Goal: Task Accomplishment & Management: Manage account settings

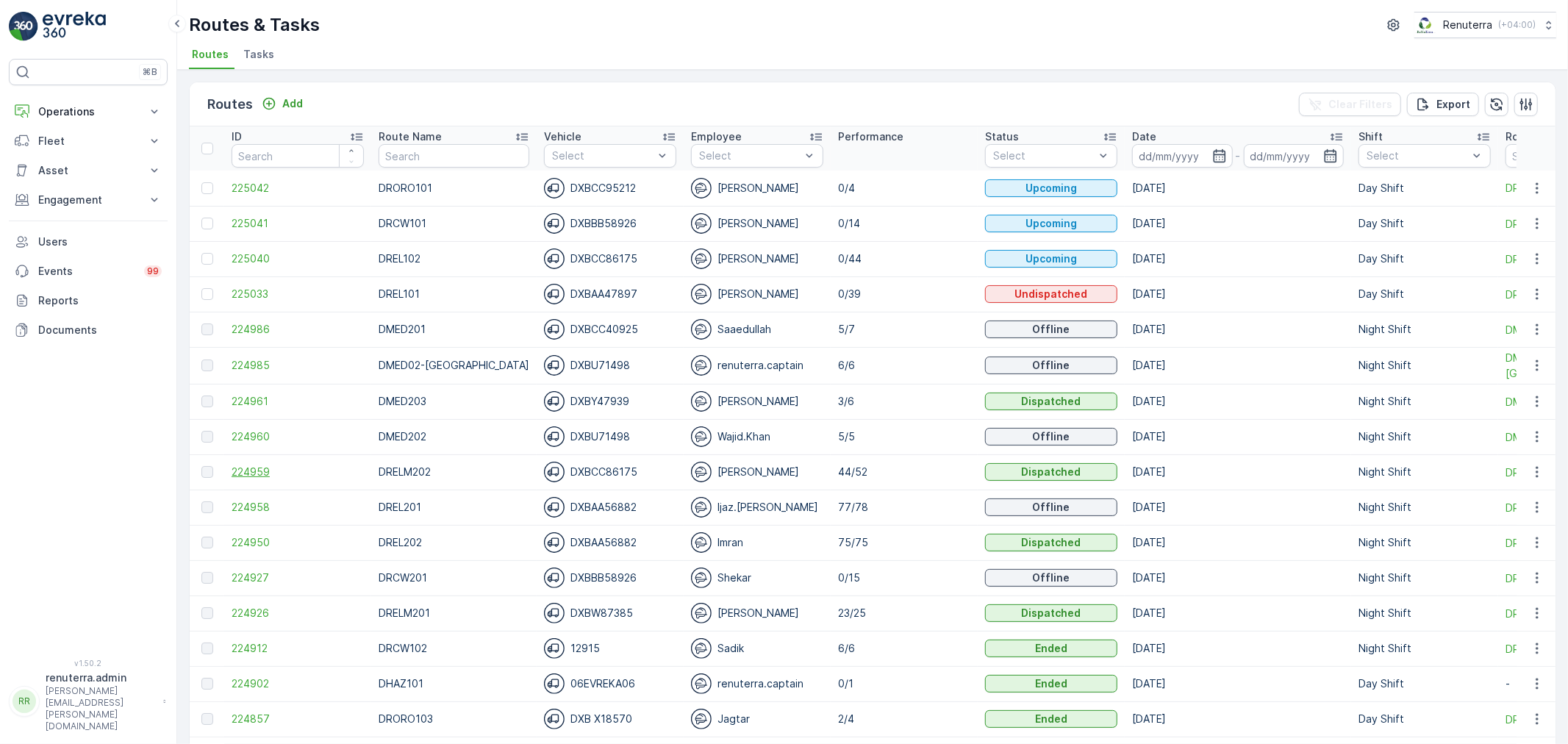
click at [269, 469] on span "224959" at bounding box center [297, 472] width 132 height 14
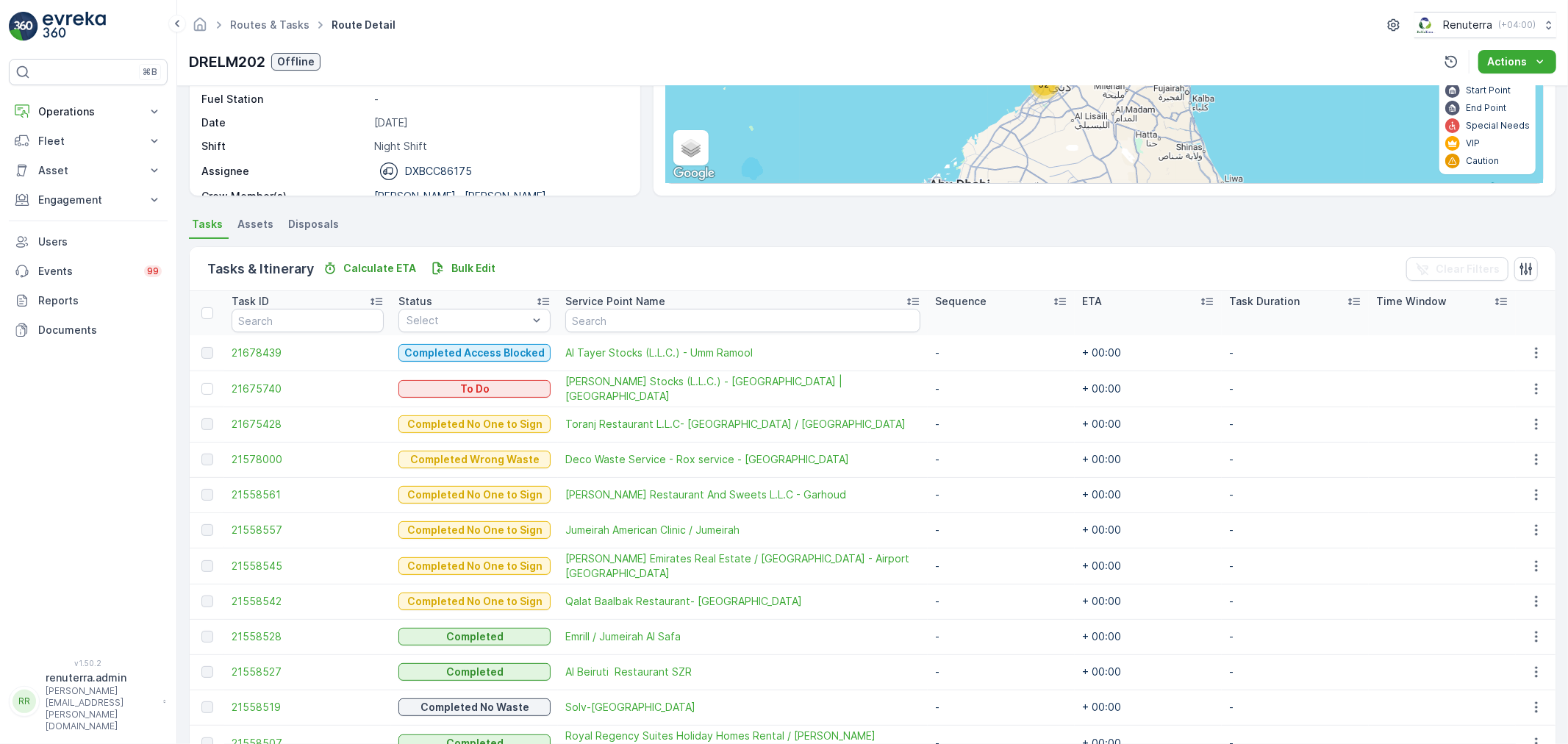
scroll to position [164, 0]
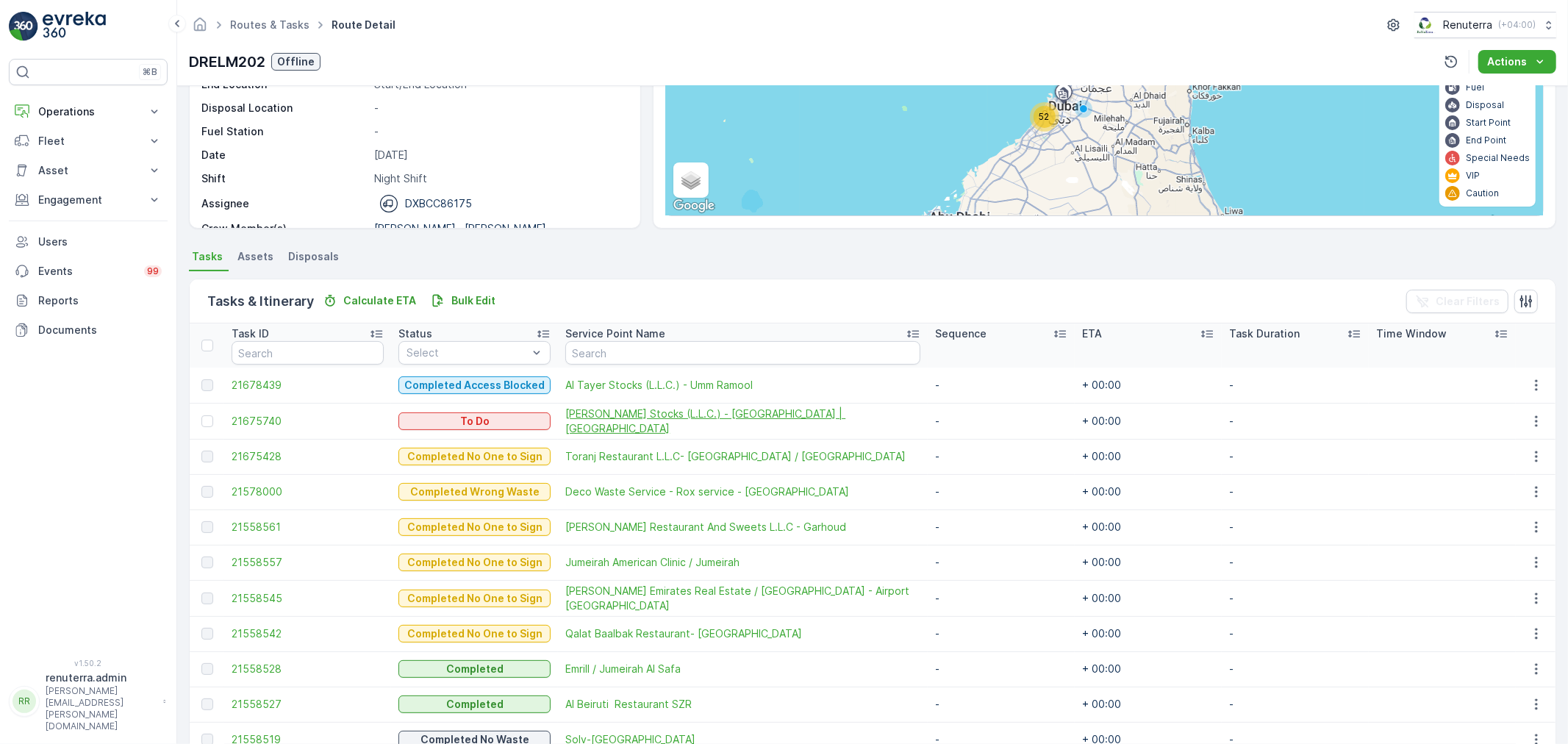
click at [665, 416] on span "Al Tayer Stocks (L.L.C.) - Dubai College | Al Sufouh" at bounding box center [742, 421] width 355 height 30
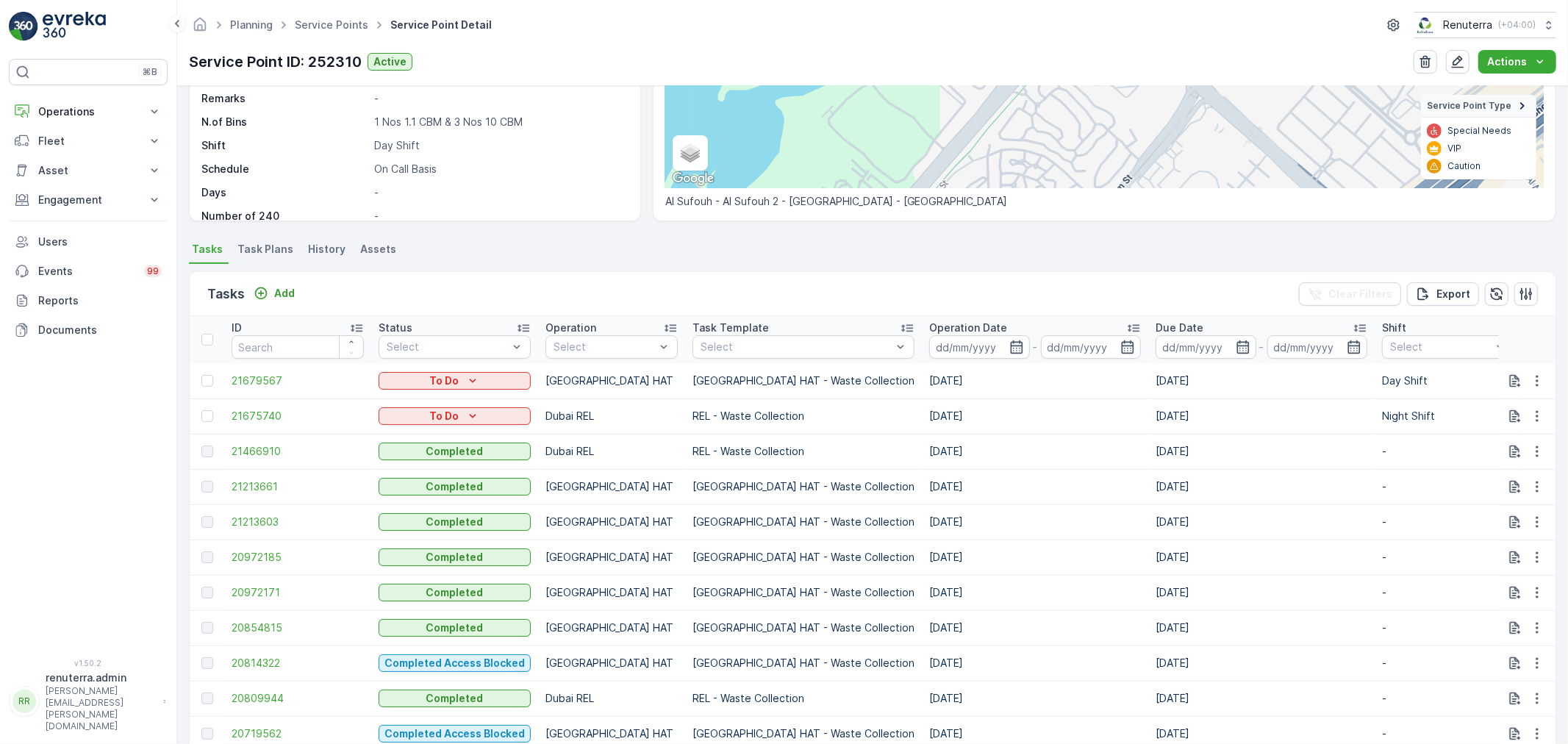
scroll to position [245, 0]
drag, startPoint x: 105, startPoint y: 116, endPoint x: 98, endPoint y: 143, distance: 27.9
click at [105, 119] on p "Operations" at bounding box center [87, 111] width 100 height 14
click at [86, 160] on link "Planning" at bounding box center [100, 157] width 136 height 21
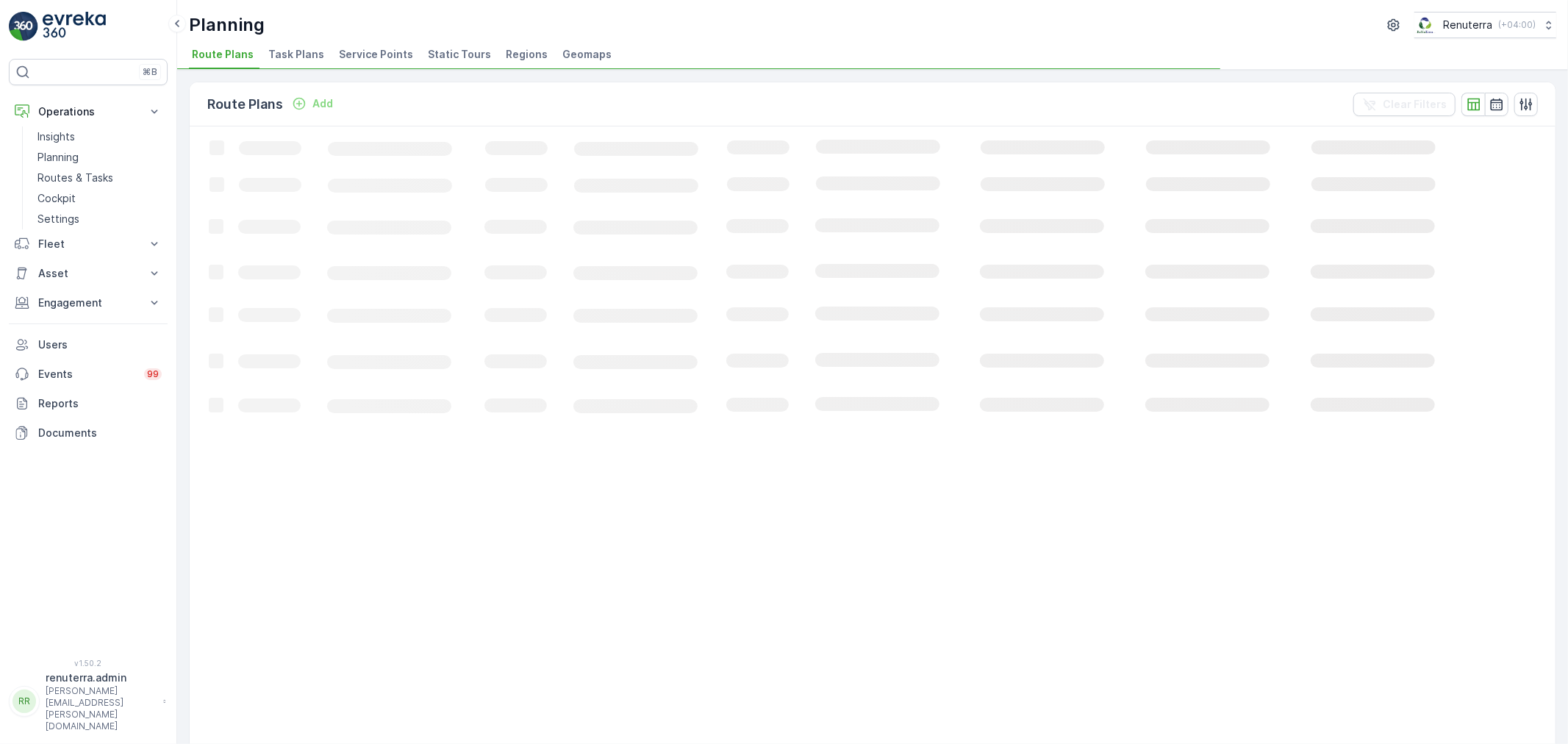
click at [419, 26] on div "Planning Renuterra ( +04:00 )" at bounding box center [872, 24] width 1367 height 27
click at [369, 47] on span "Service Points" at bounding box center [376, 54] width 75 height 14
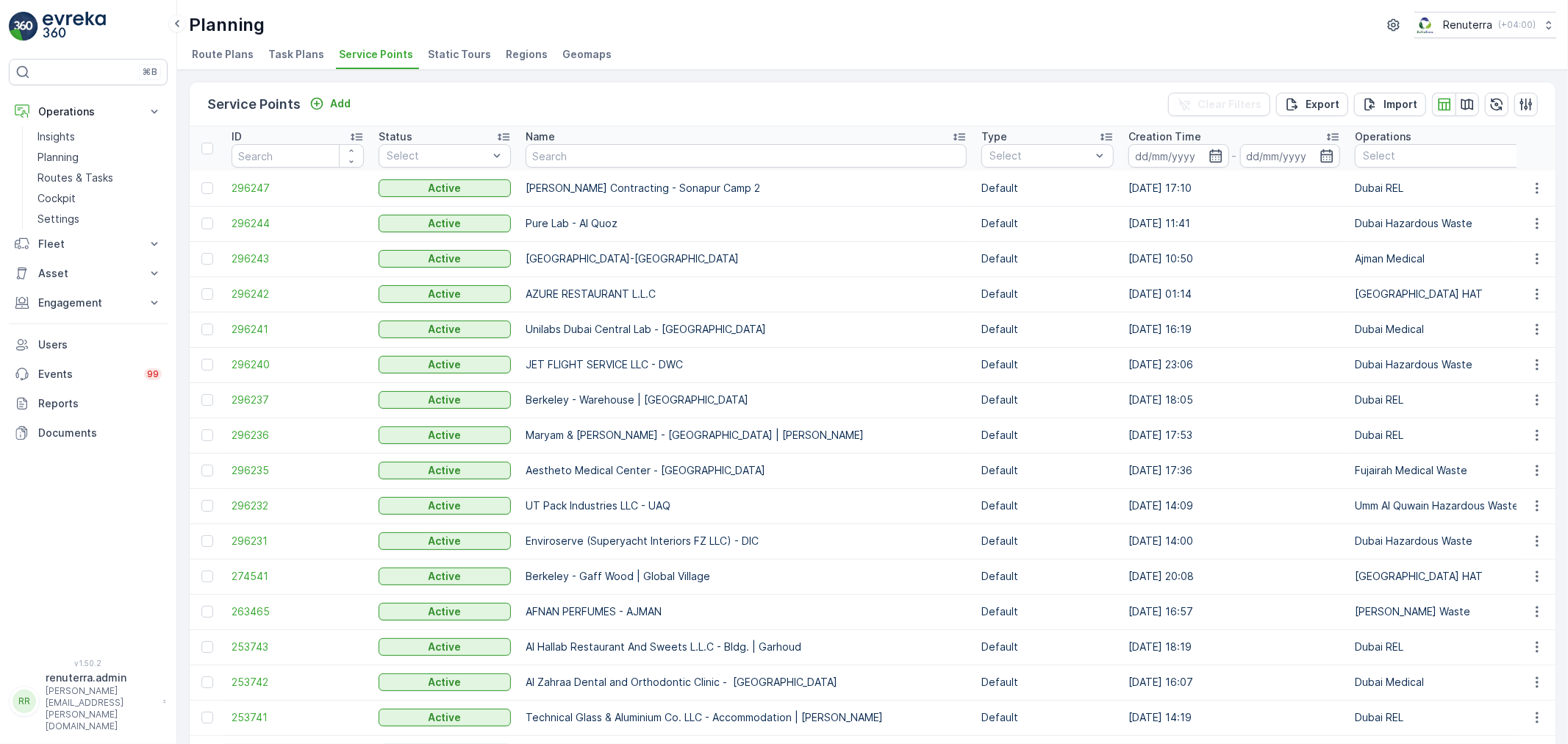
click at [605, 151] on input "text" at bounding box center [746, 155] width 441 height 24
type input "courtyr"
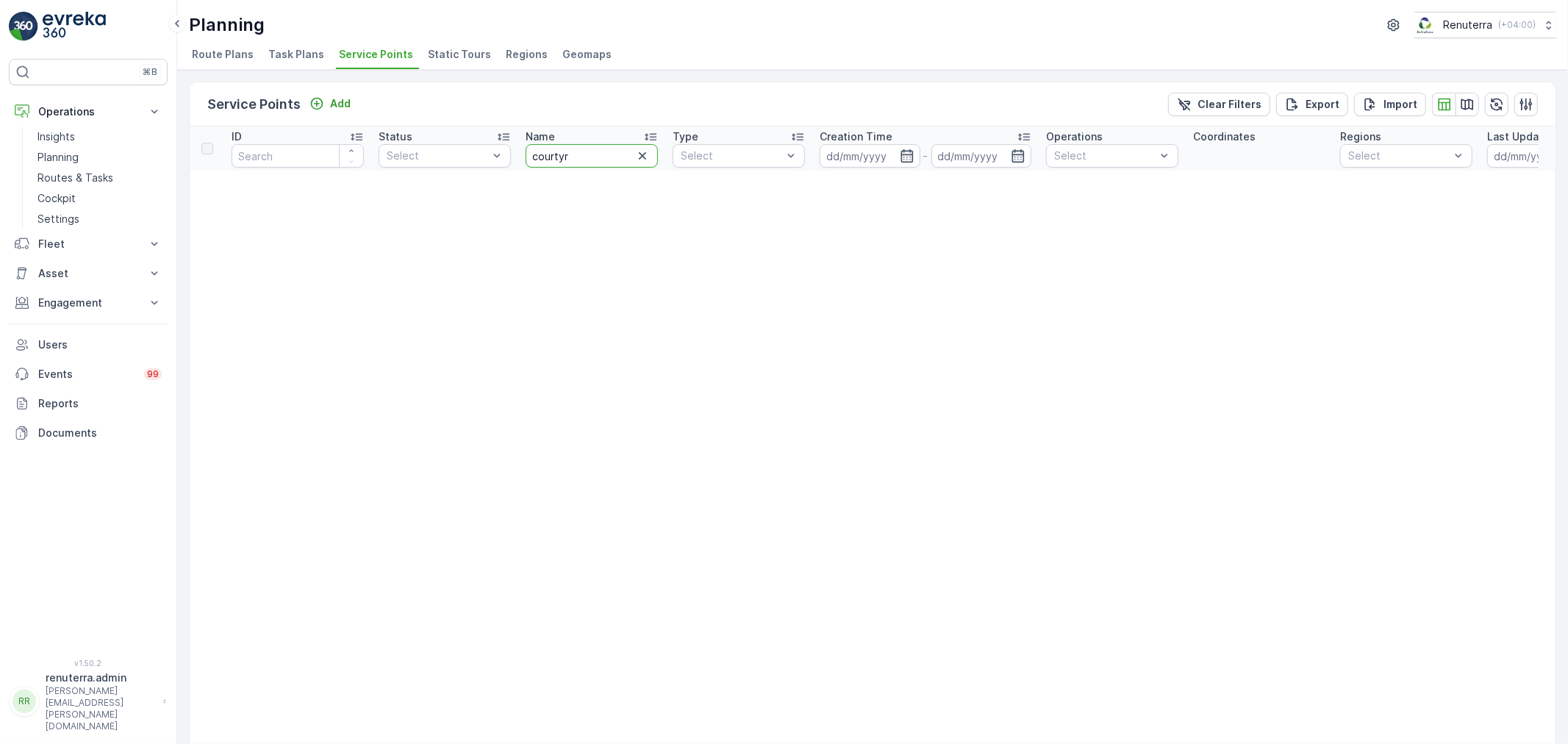
click at [592, 154] on input "courtyr" at bounding box center [592, 155] width 132 height 24
type input "court"
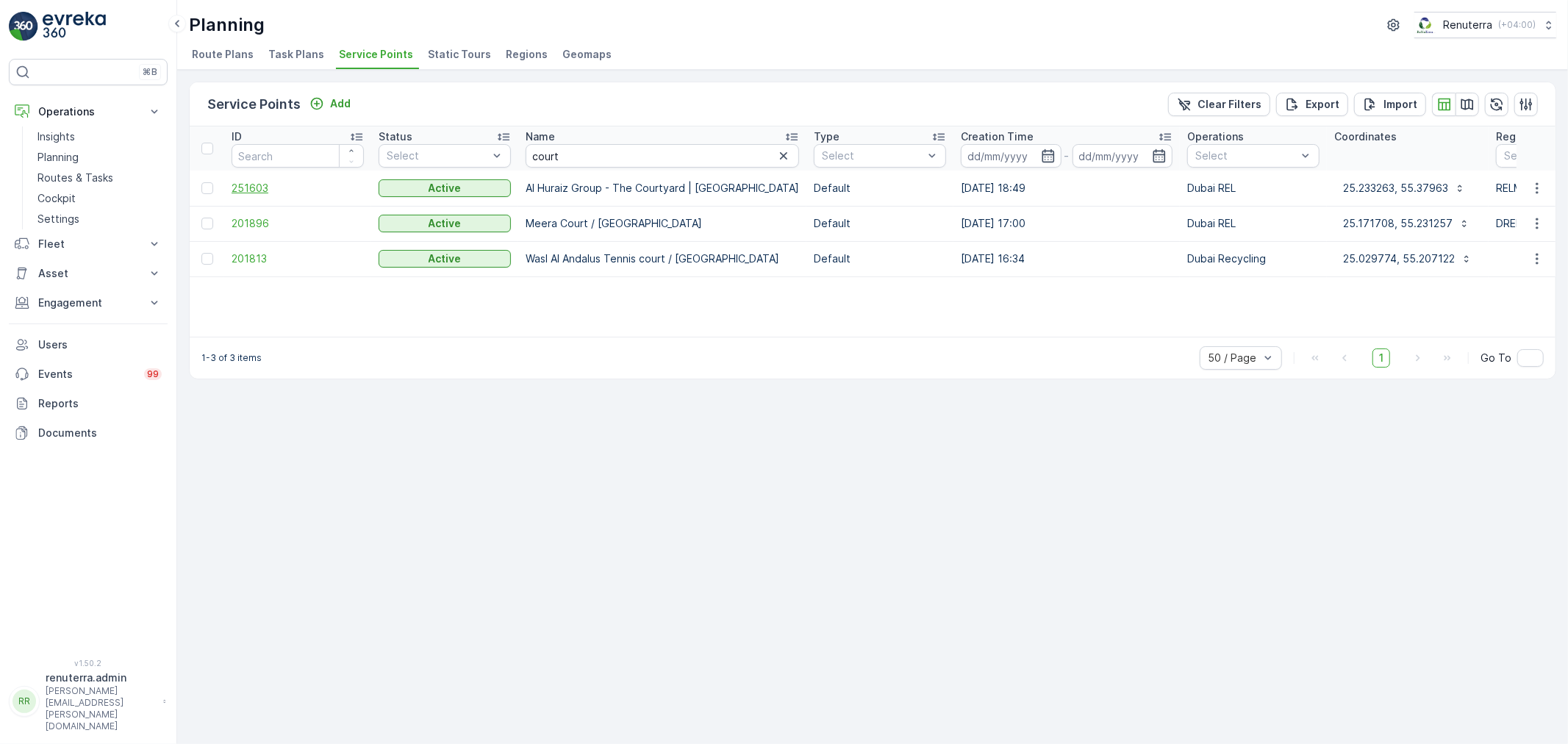
click at [262, 191] on span "251603" at bounding box center [297, 188] width 132 height 14
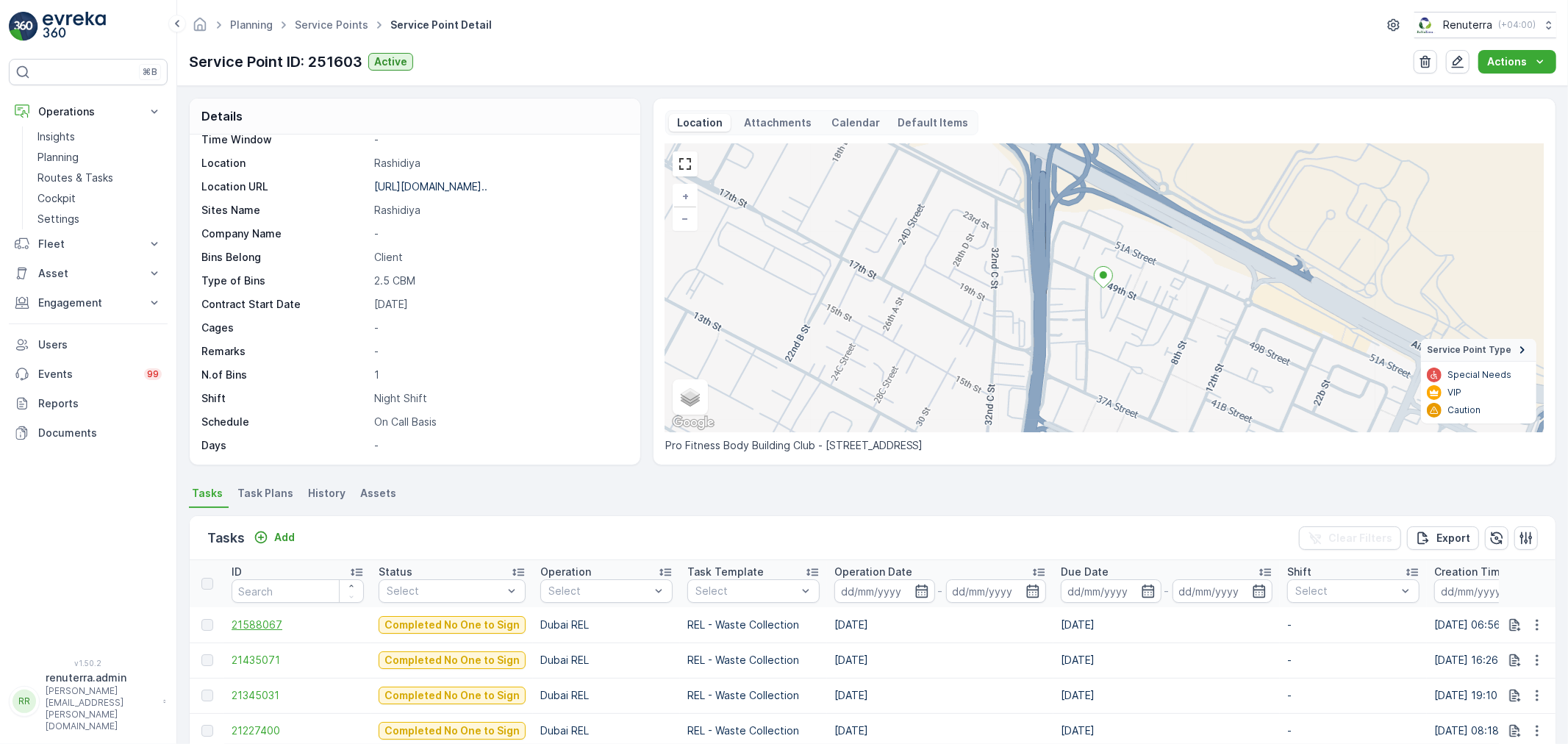
scroll to position [202, 0]
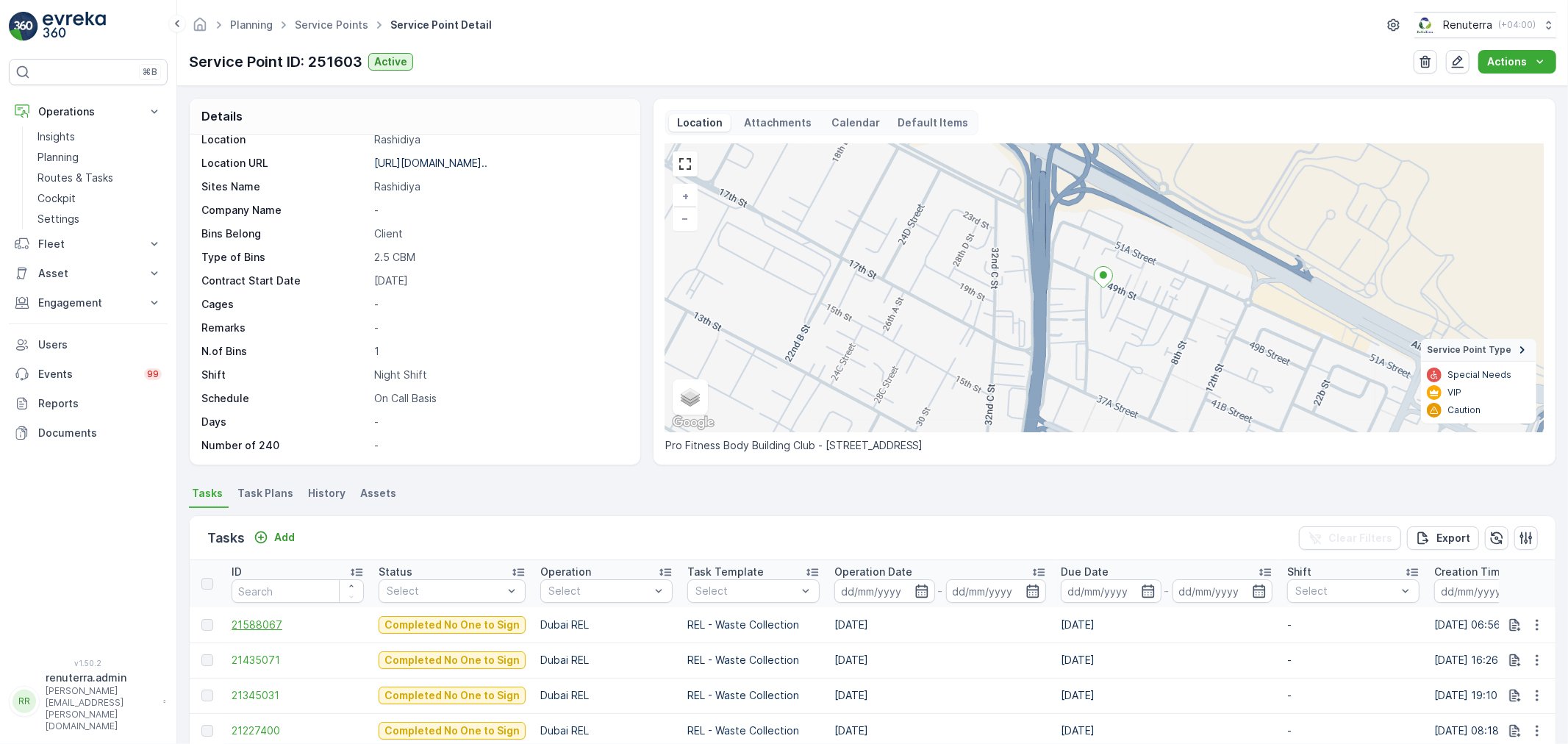
click at [281, 621] on span "21588067" at bounding box center [297, 625] width 132 height 14
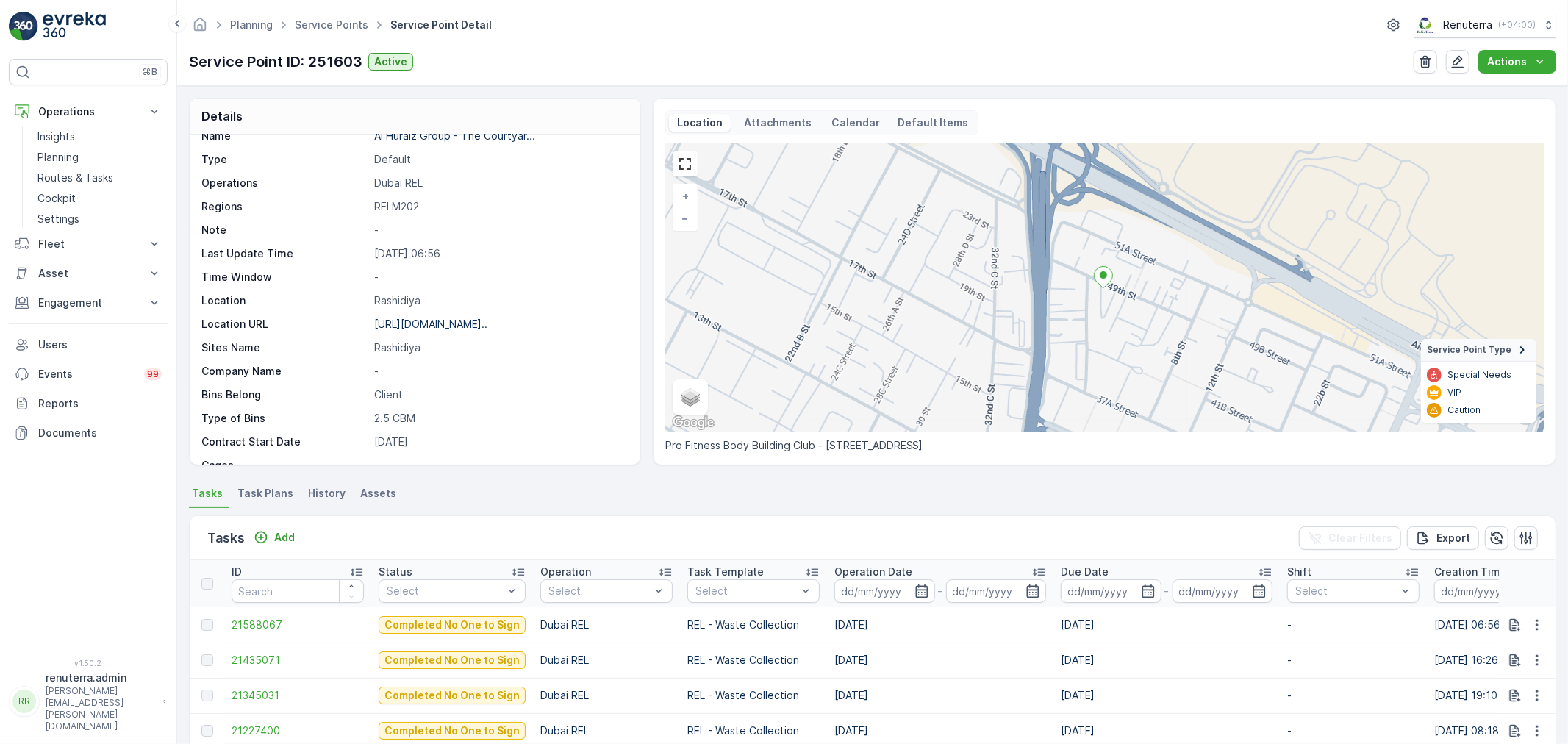
scroll to position [81, 0]
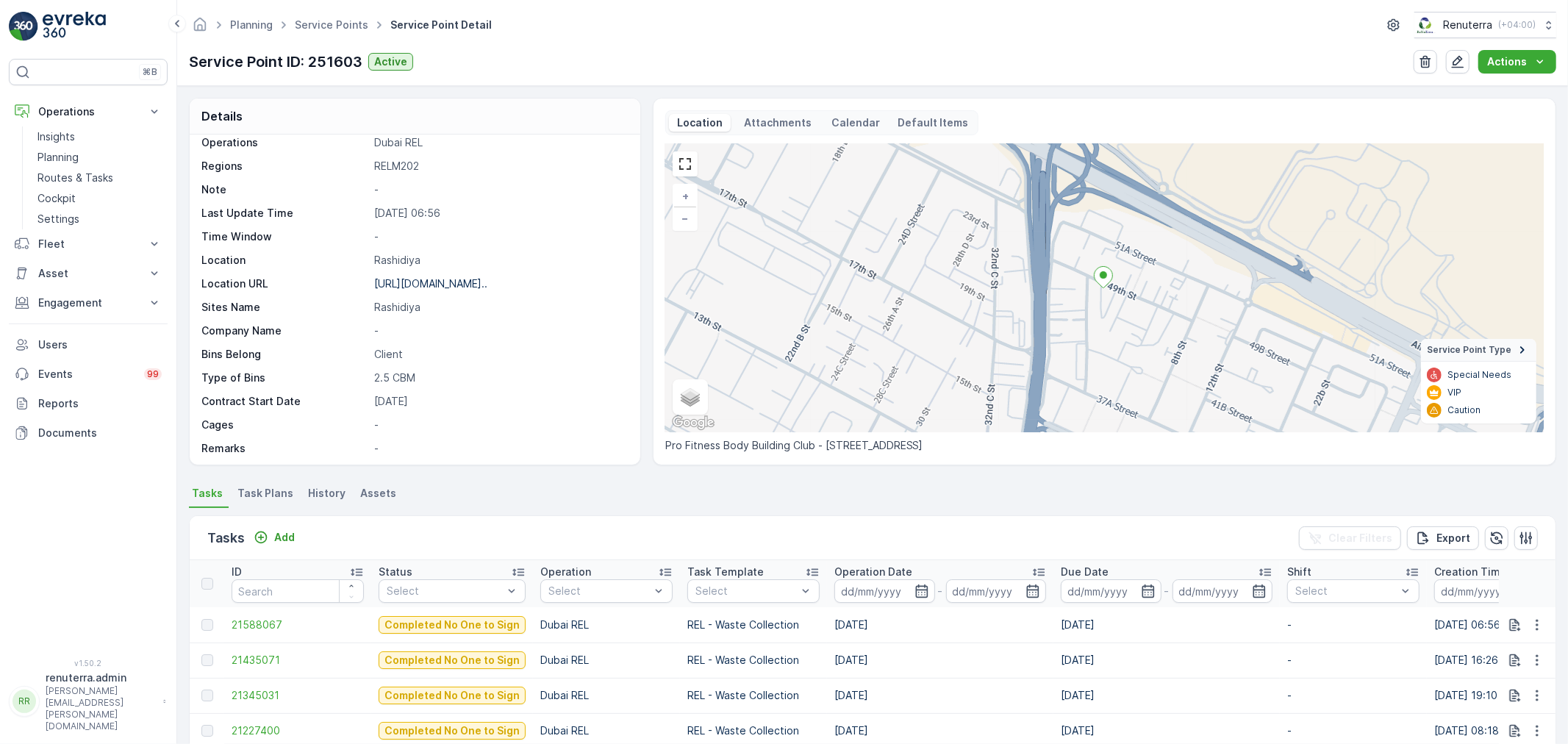
click at [279, 528] on div "Tasks Add" at bounding box center [254, 538] width 94 height 21
drag, startPoint x: 273, startPoint y: 613, endPoint x: 268, endPoint y: 623, distance: 11.2
click at [273, 614] on td "21588067" at bounding box center [297, 625] width 147 height 35
click at [268, 623] on span "21588067" at bounding box center [297, 625] width 132 height 14
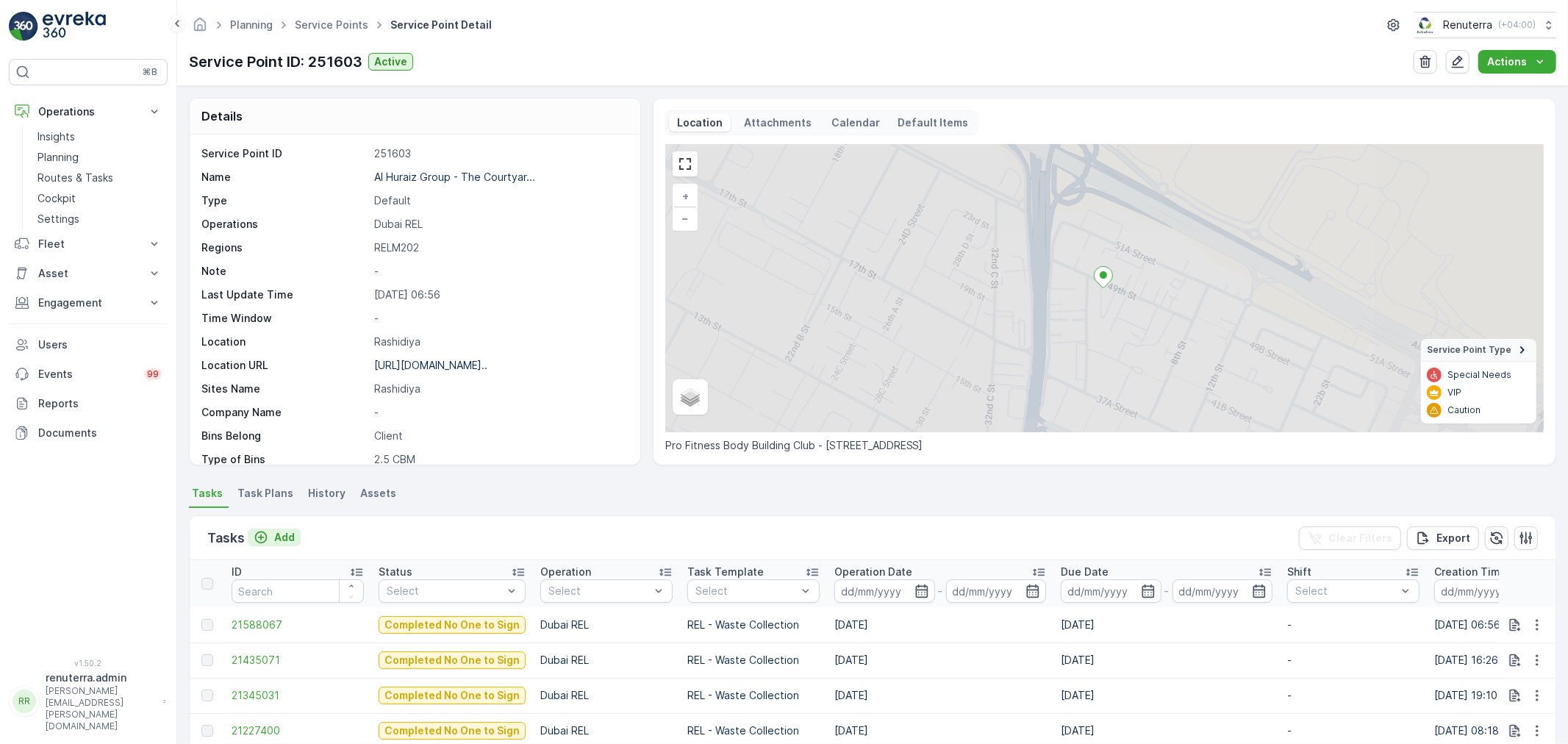
click at [287, 532] on p "Add" at bounding box center [284, 537] width 21 height 14
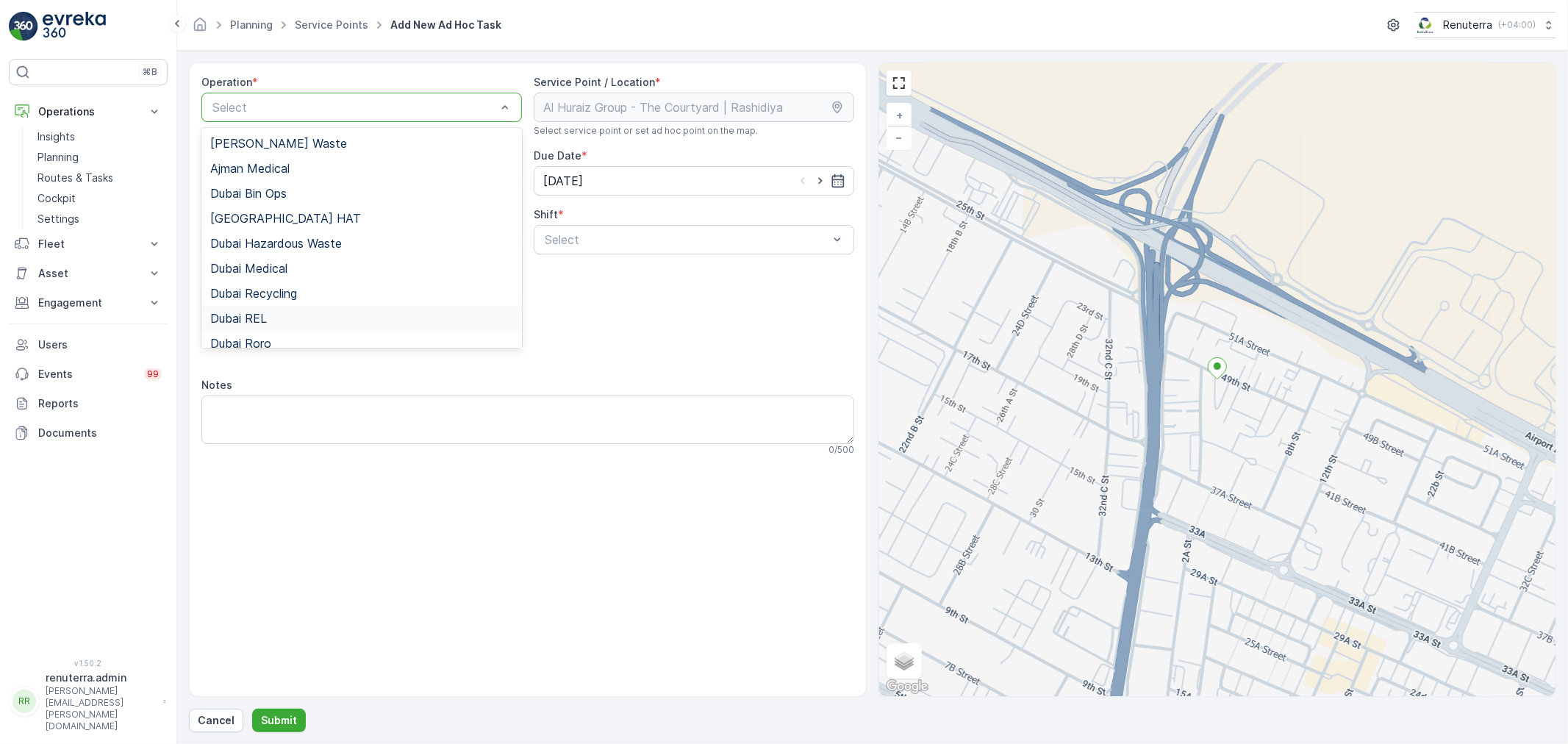
click at [328, 307] on div "Dubai REL" at bounding box center [361, 318] width 320 height 25
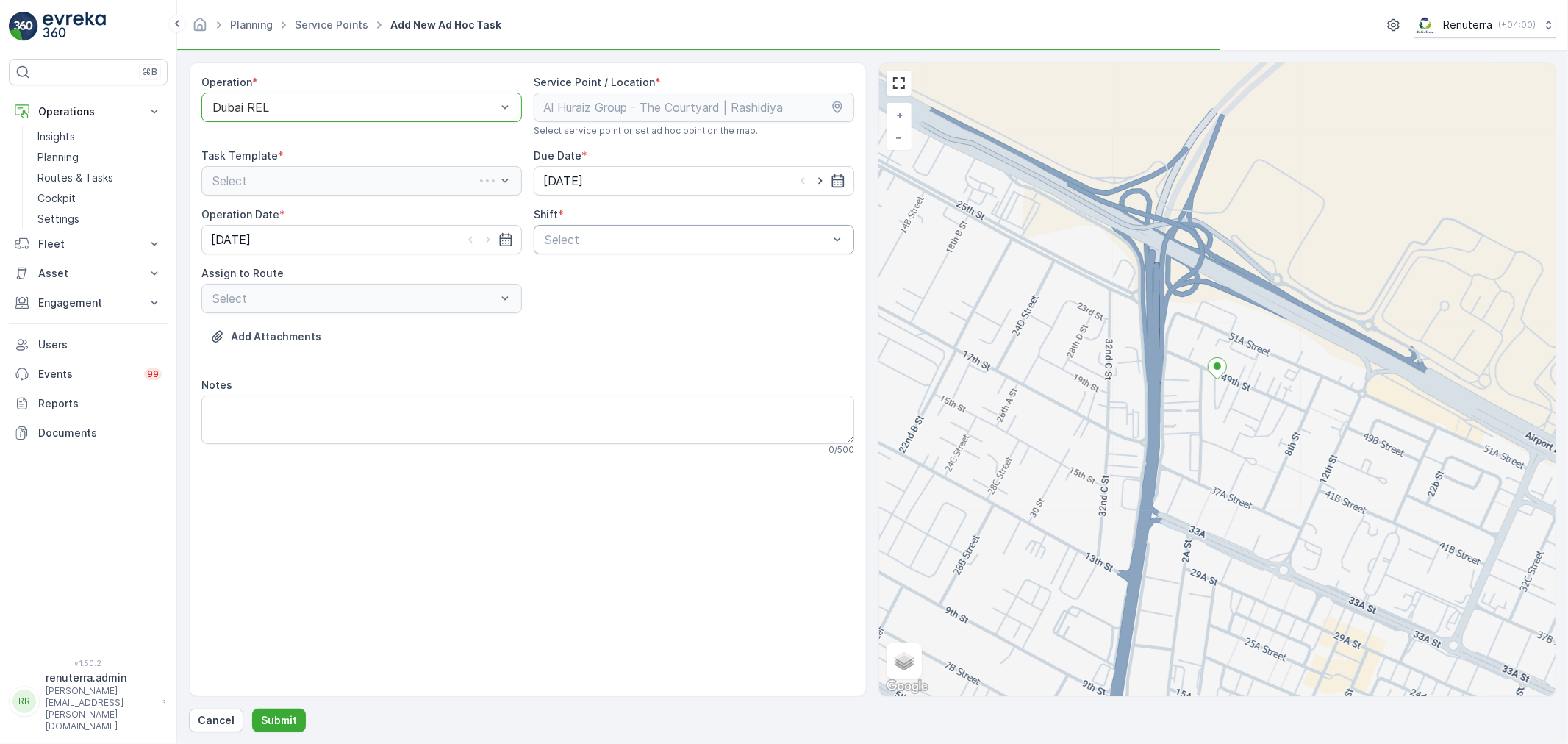
drag, startPoint x: 760, startPoint y: 224, endPoint x: 738, endPoint y: 233, distance: 23.8
click at [759, 224] on div "Shift * Select" at bounding box center [694, 231] width 320 height 47
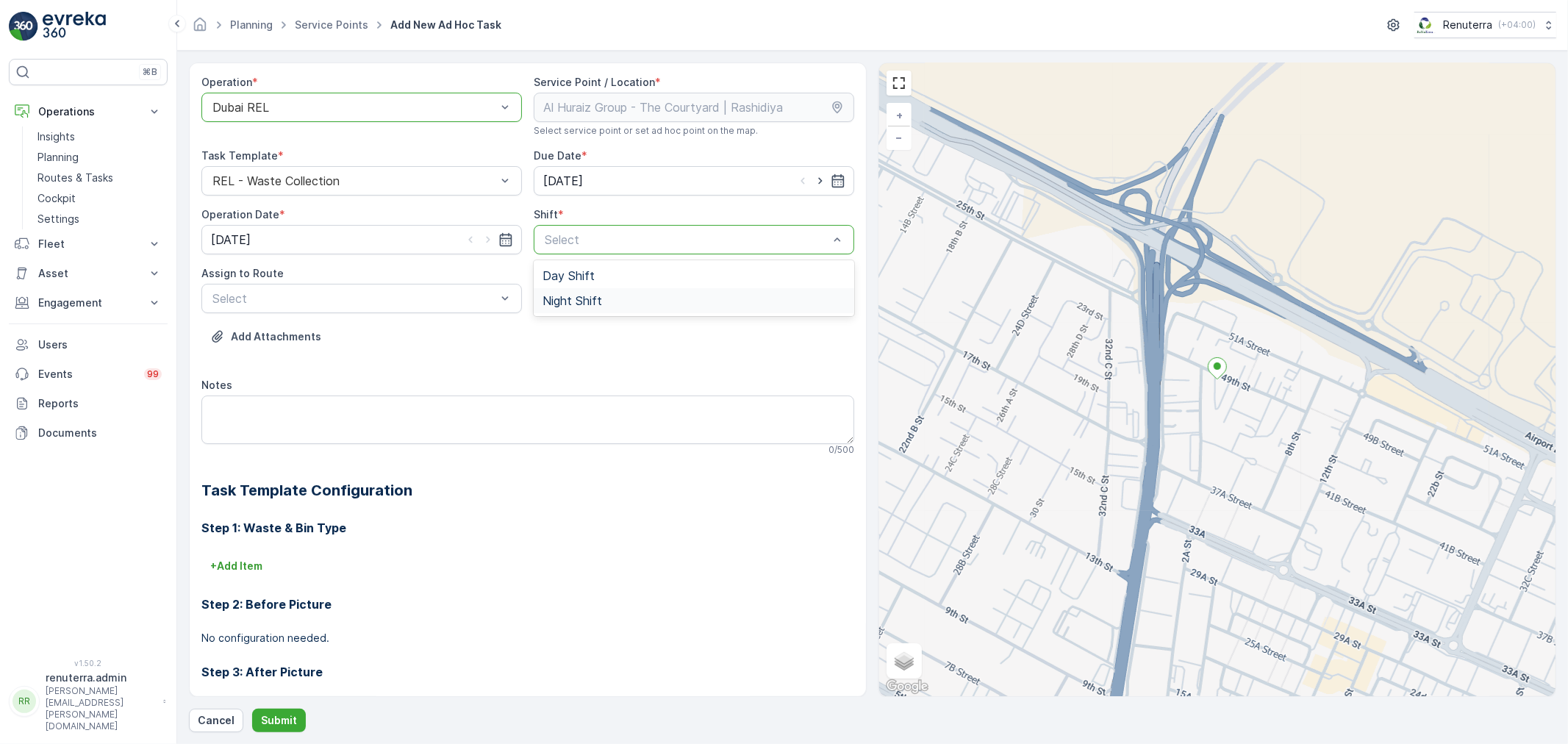
click at [627, 304] on div "Night Shift" at bounding box center [694, 300] width 303 height 13
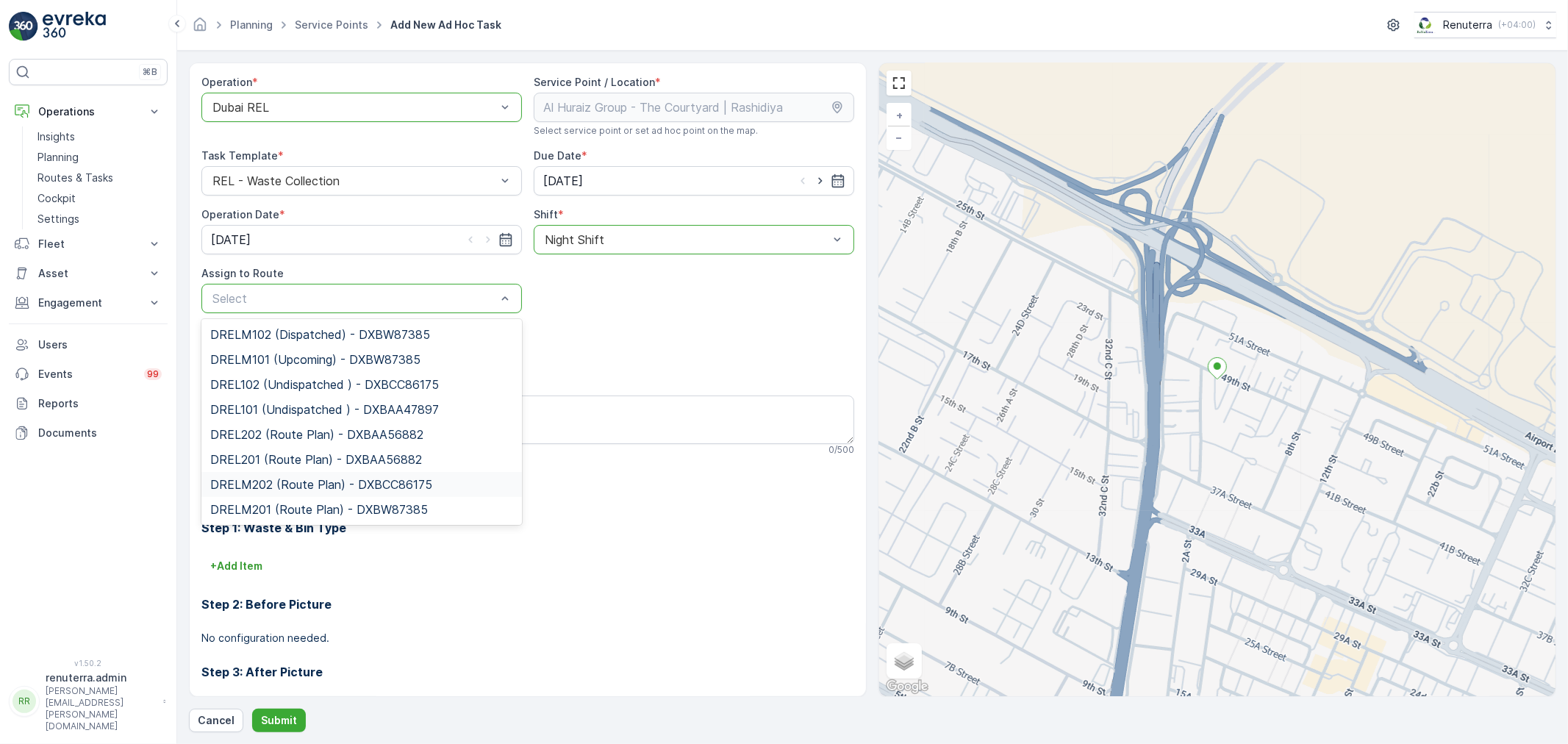
click at [301, 490] on span "DRELM202 (Route Plan) - DXBCC86175" at bounding box center [321, 484] width 222 height 13
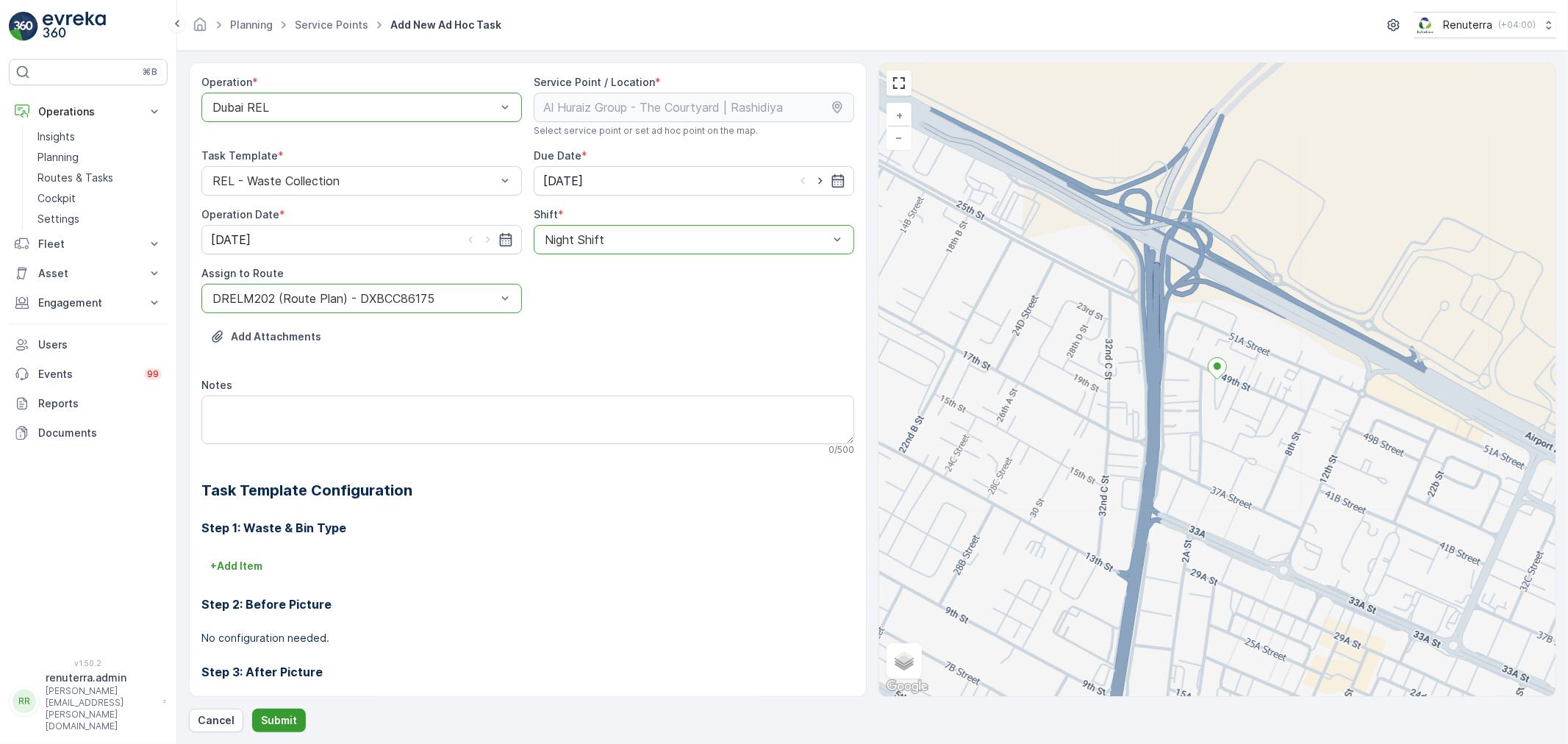
click at [293, 711] on button "Submit" at bounding box center [279, 720] width 54 height 24
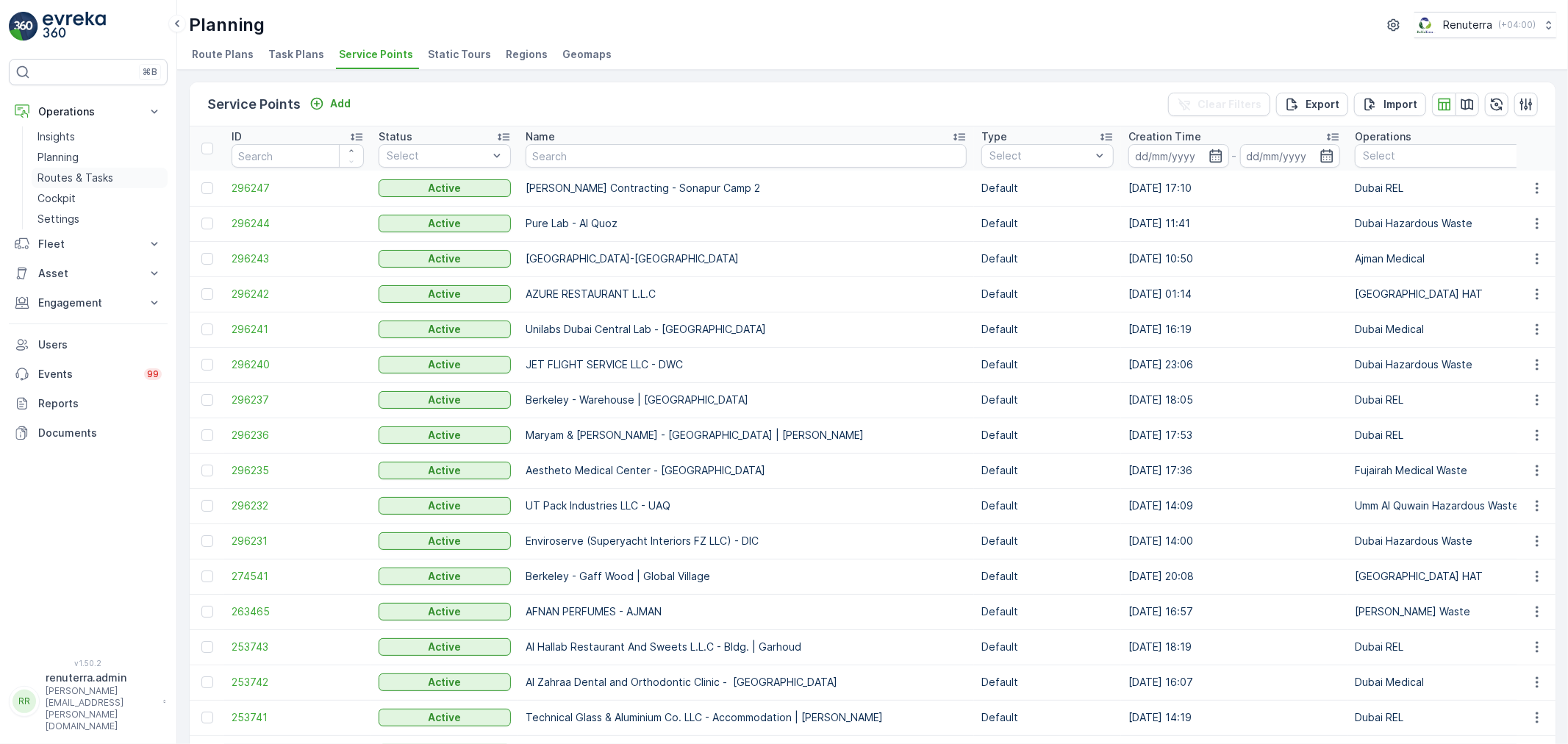
click at [93, 175] on p "Routes & Tasks" at bounding box center [75, 177] width 76 height 14
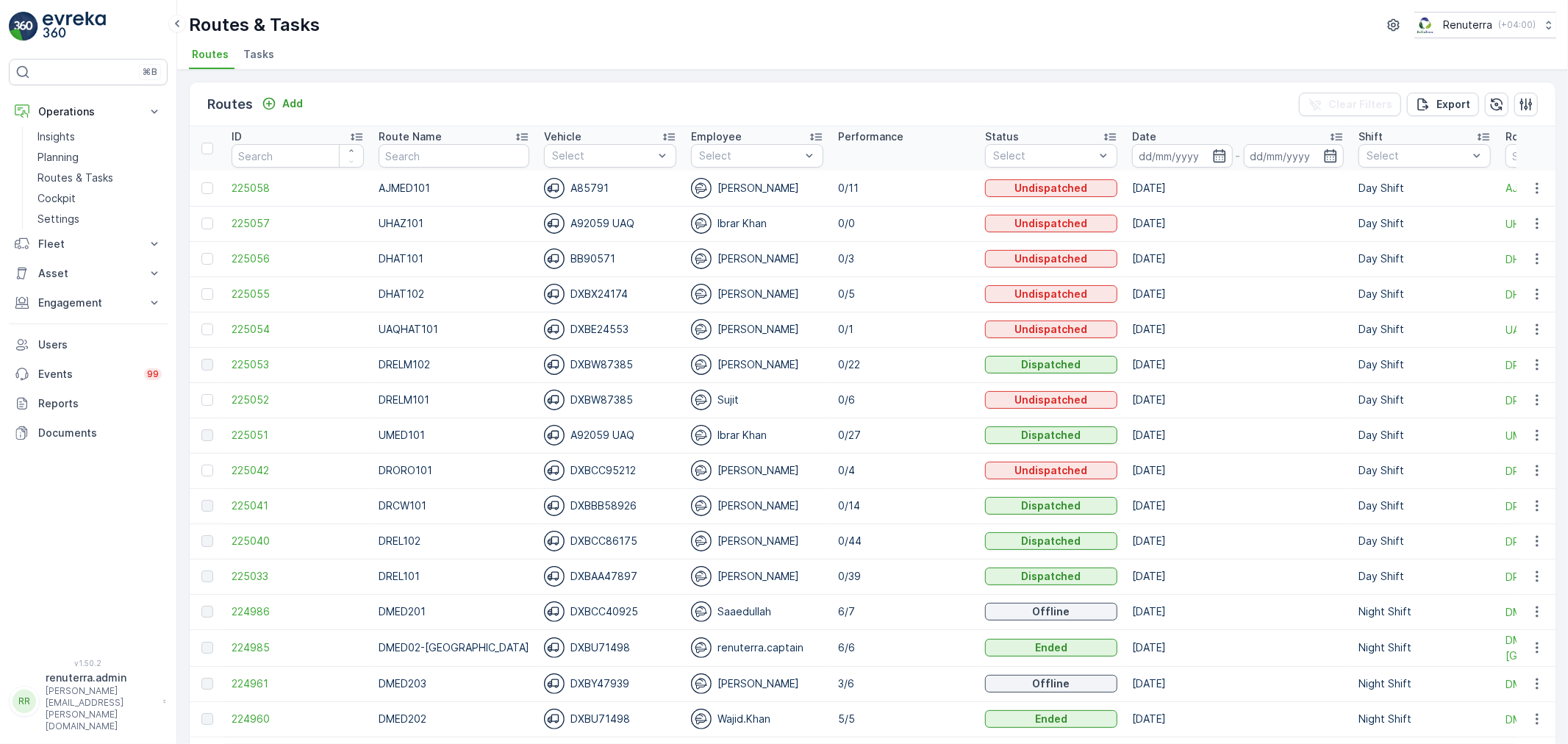
drag, startPoint x: 904, startPoint y: 69, endPoint x: 865, endPoint y: 69, distance: 39.0
click at [904, 68] on div "Routes & Tasks Renuterra ( +04:00 ) Routes Tasks Routes Add Clear Filters Expor…" at bounding box center [872, 372] width 1391 height 744
click at [451, 361] on p "DRELM102" at bounding box center [454, 364] width 151 height 14
click at [252, 326] on span "225054" at bounding box center [297, 329] width 132 height 14
click at [259, 362] on span "225053" at bounding box center [297, 364] width 132 height 14
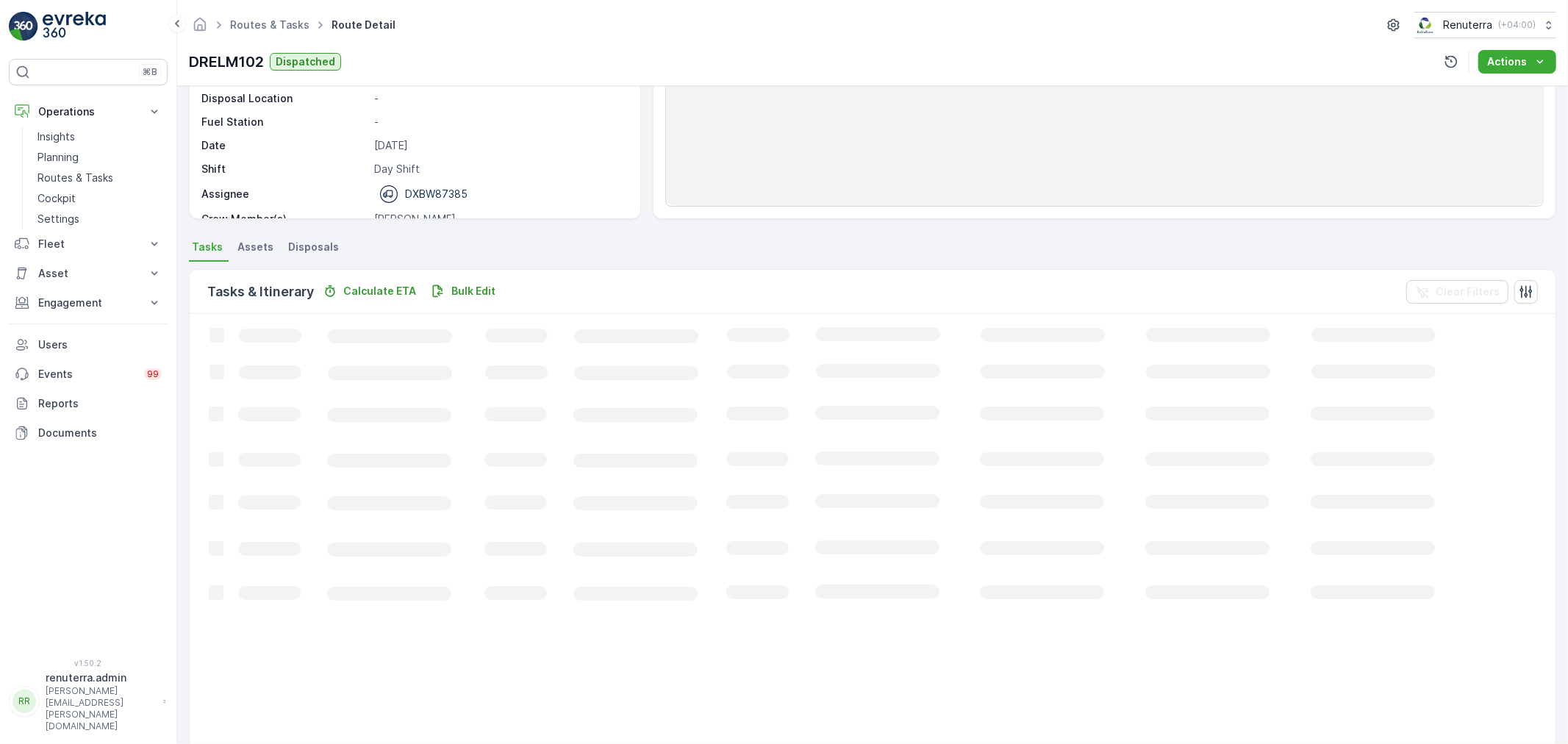
scroll to position [177, 0]
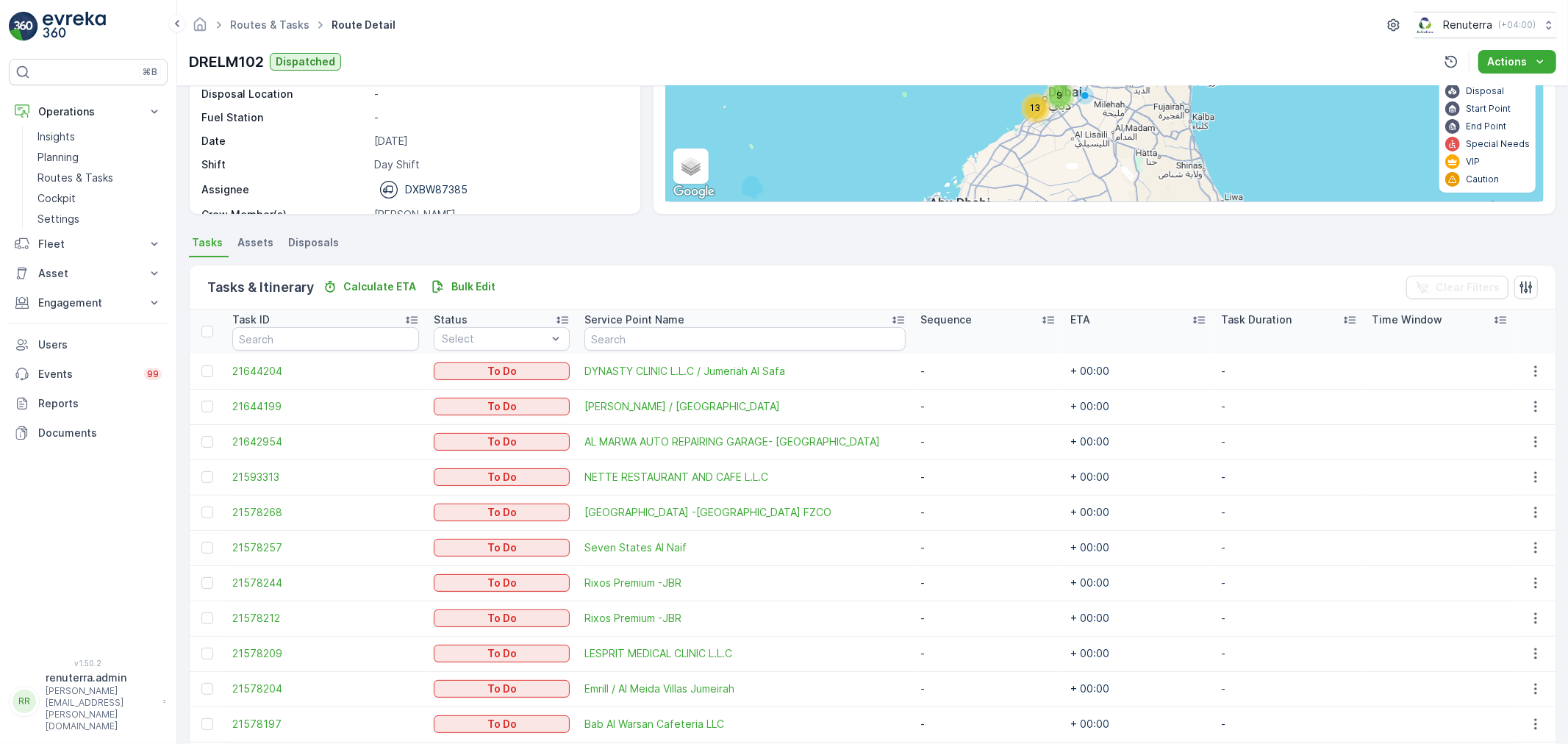
click at [202, 444] on div at bounding box center [209, 441] width 15 height 11
click at [202, 436] on input "checkbox" at bounding box center [202, 436] width 0 height 0
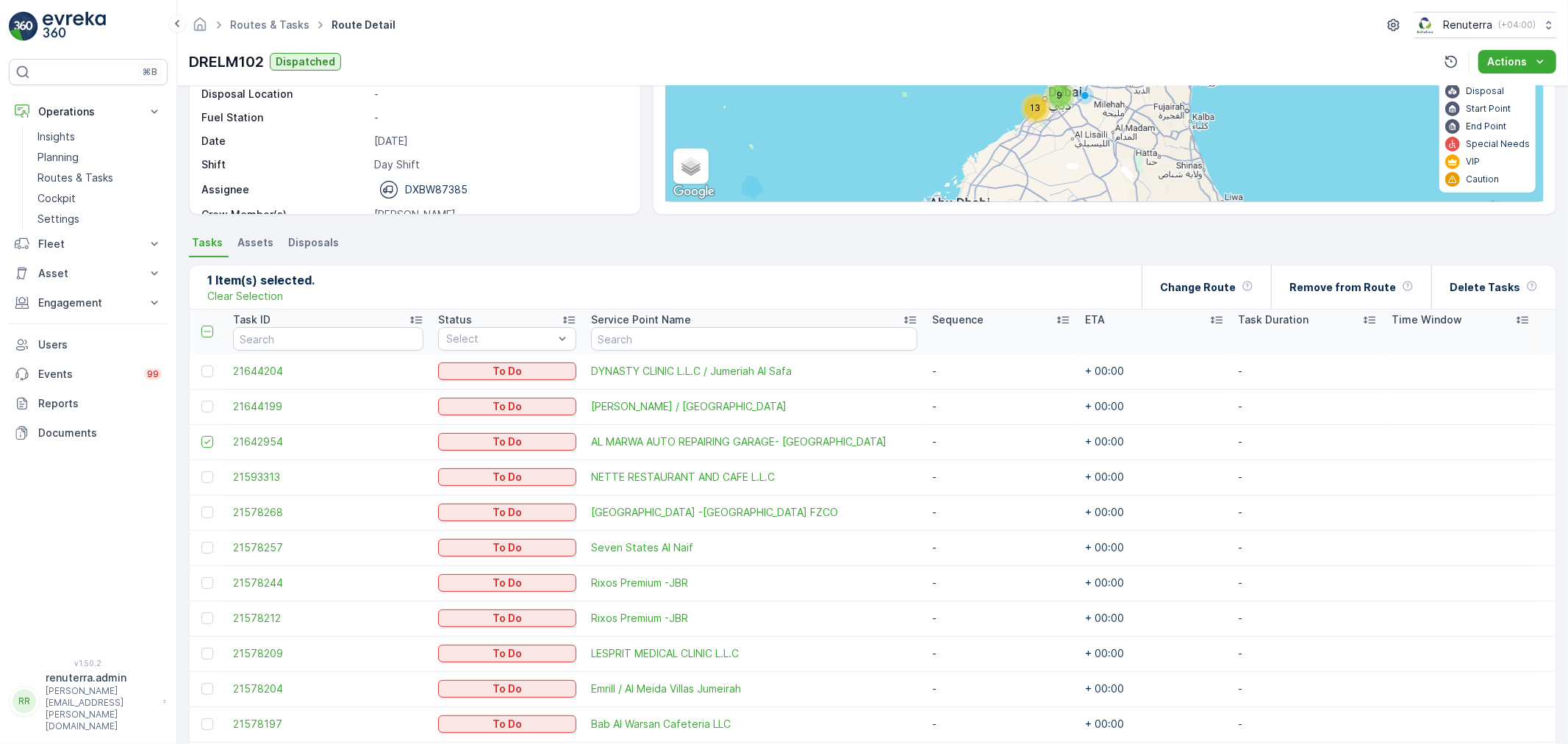
click at [203, 482] on td at bounding box center [207, 477] width 36 height 35
click at [207, 474] on div at bounding box center [207, 477] width 11 height 11
click at [202, 472] on input "checkbox" at bounding box center [202, 472] width 0 height 0
click at [202, 547] on div at bounding box center [207, 547] width 11 height 11
click at [202, 542] on input "checkbox" at bounding box center [202, 542] width 0 height 0
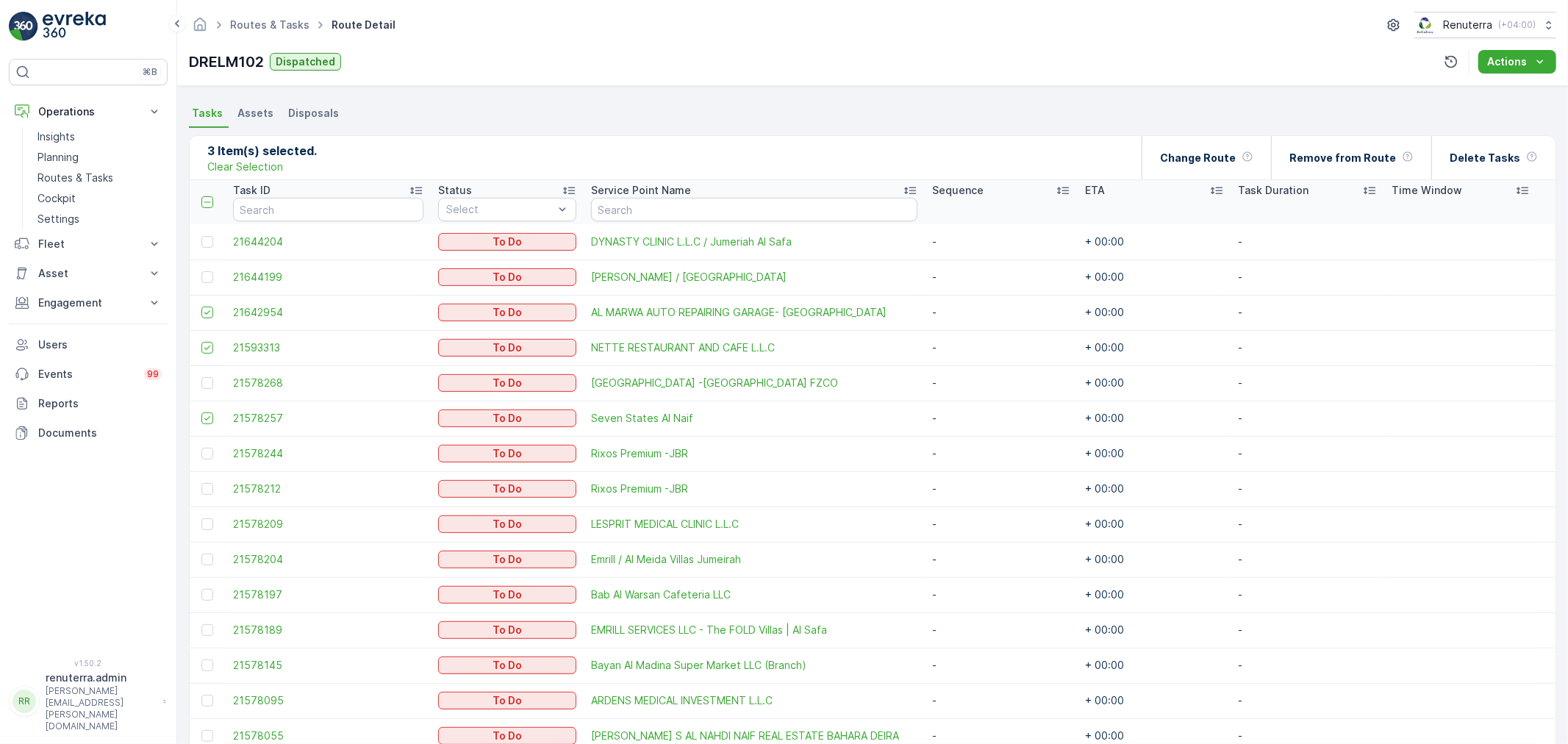
scroll to position [341, 0]
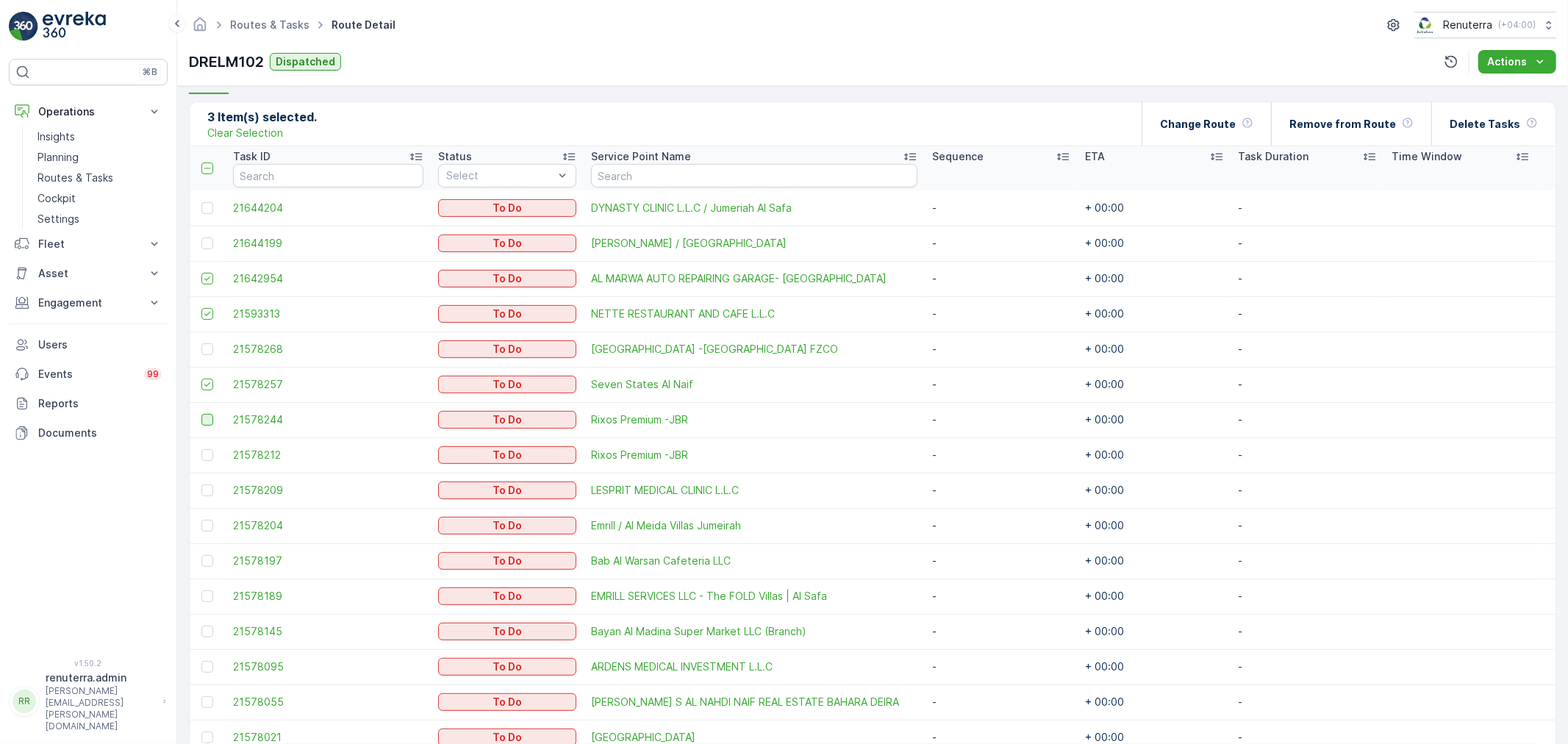
click at [205, 417] on div at bounding box center [207, 419] width 11 height 11
click at [202, 414] on input "checkbox" at bounding box center [202, 414] width 0 height 0
click at [206, 450] on div at bounding box center [207, 455] width 11 height 11
click at [202, 450] on input "checkbox" at bounding box center [202, 450] width 0 height 0
click at [215, 526] on div at bounding box center [209, 525] width 15 height 11
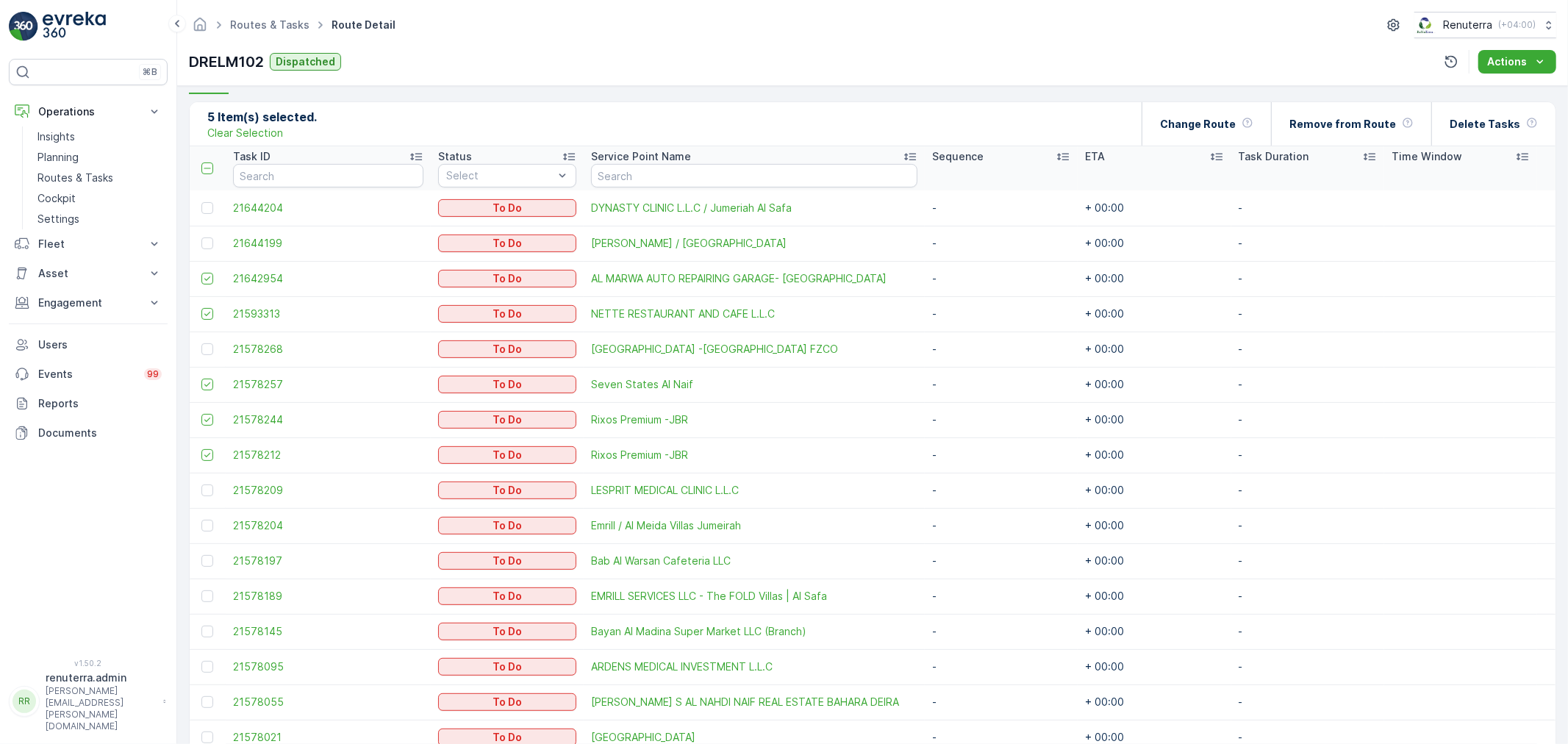
click at [202, 520] on input "checkbox" at bounding box center [202, 520] width 0 height 0
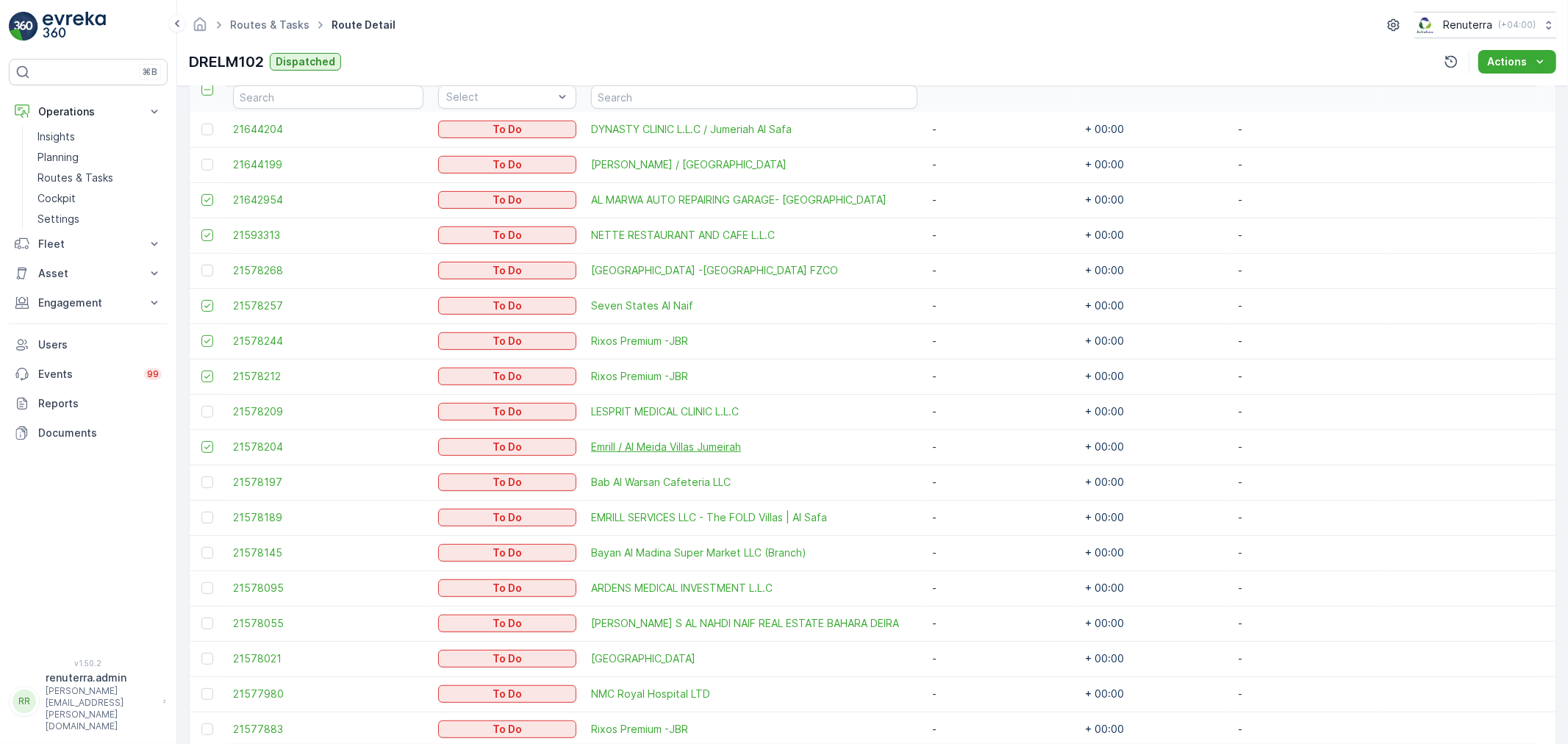
scroll to position [422, 0]
click at [197, 585] on td at bounding box center [207, 585] width 36 height 35
click at [202, 585] on div at bounding box center [207, 585] width 11 height 11
click at [202, 580] on input "checkbox" at bounding box center [202, 580] width 0 height 0
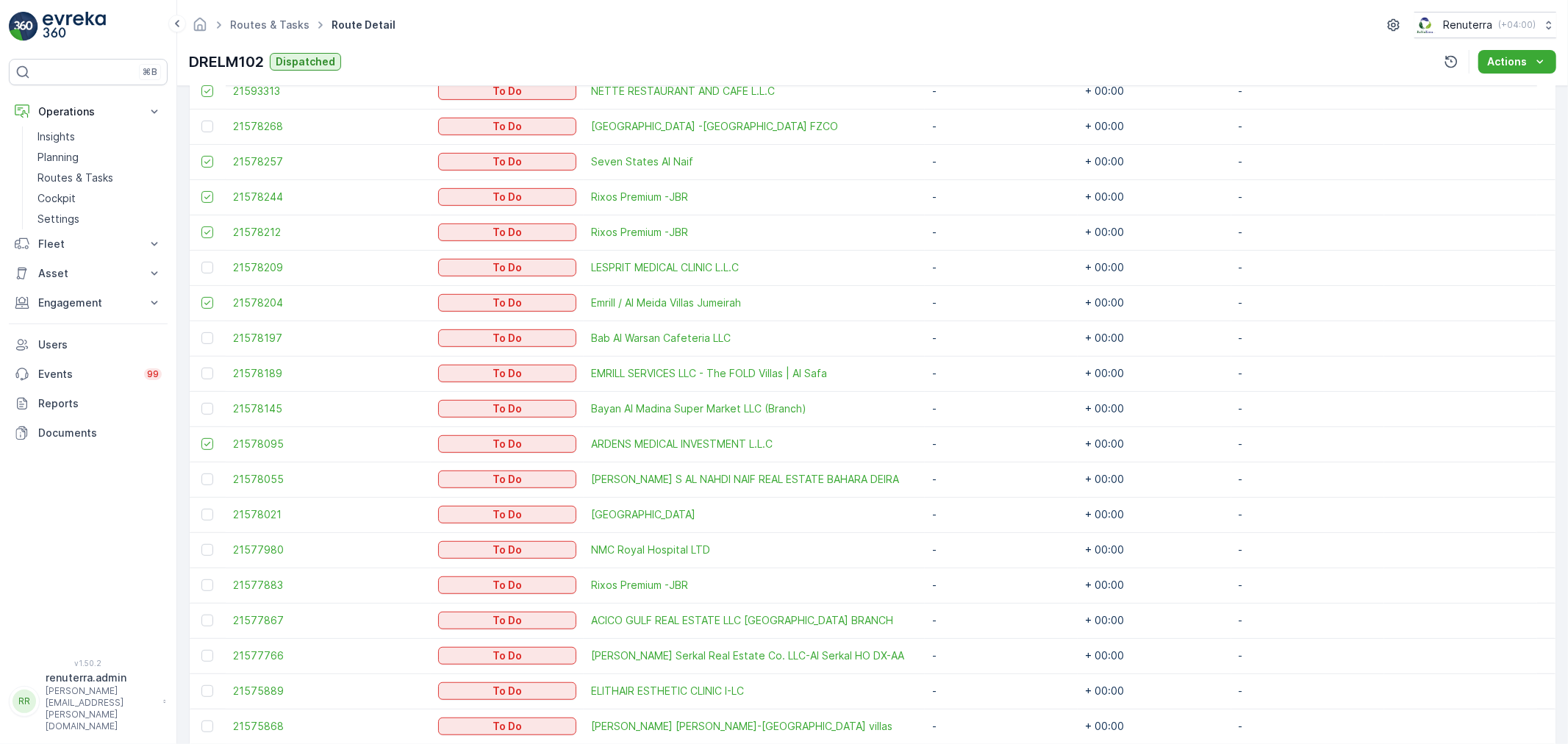
scroll to position [585, 0]
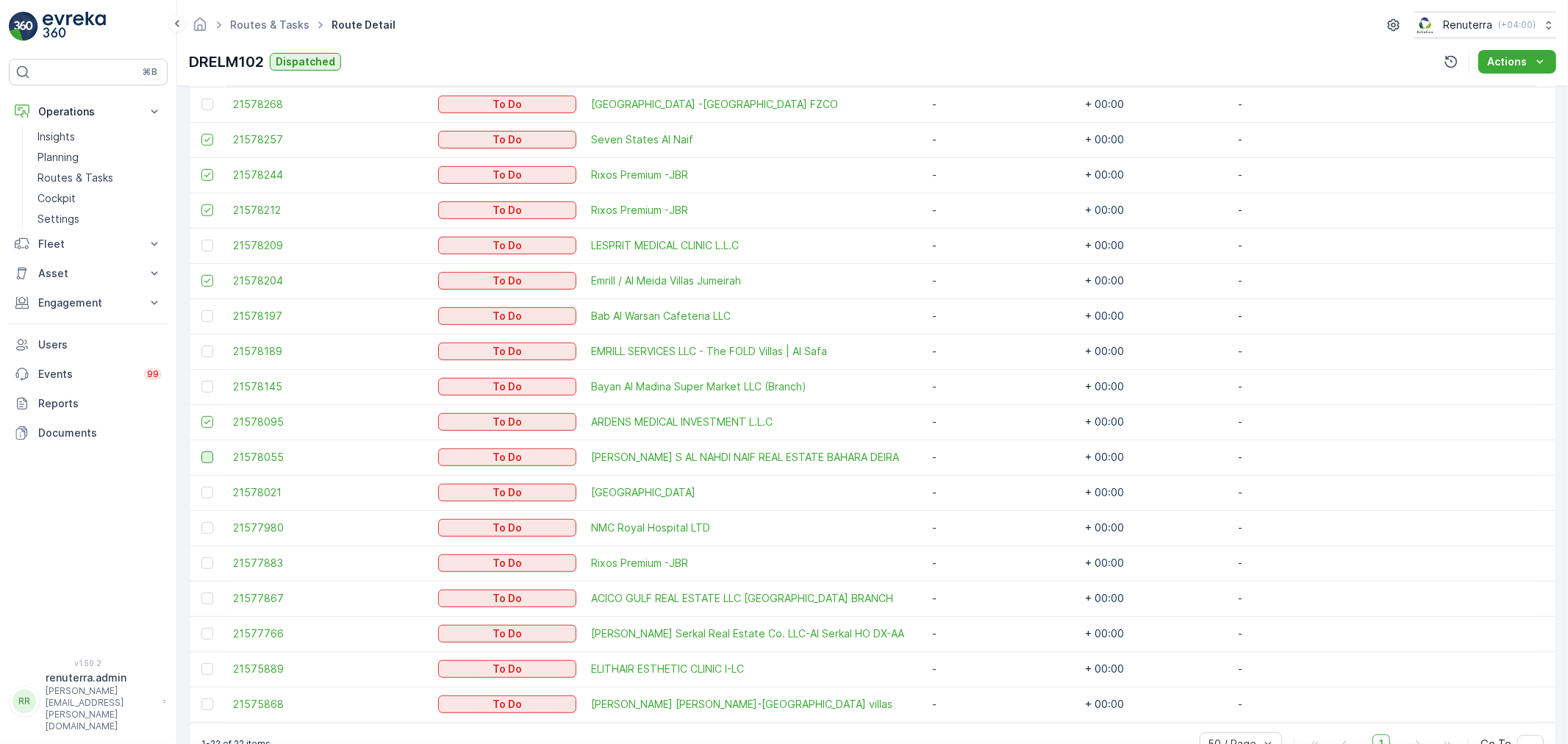
click at [205, 456] on div at bounding box center [207, 456] width 11 height 11
click at [202, 451] on input "checkbox" at bounding box center [202, 451] width 0 height 0
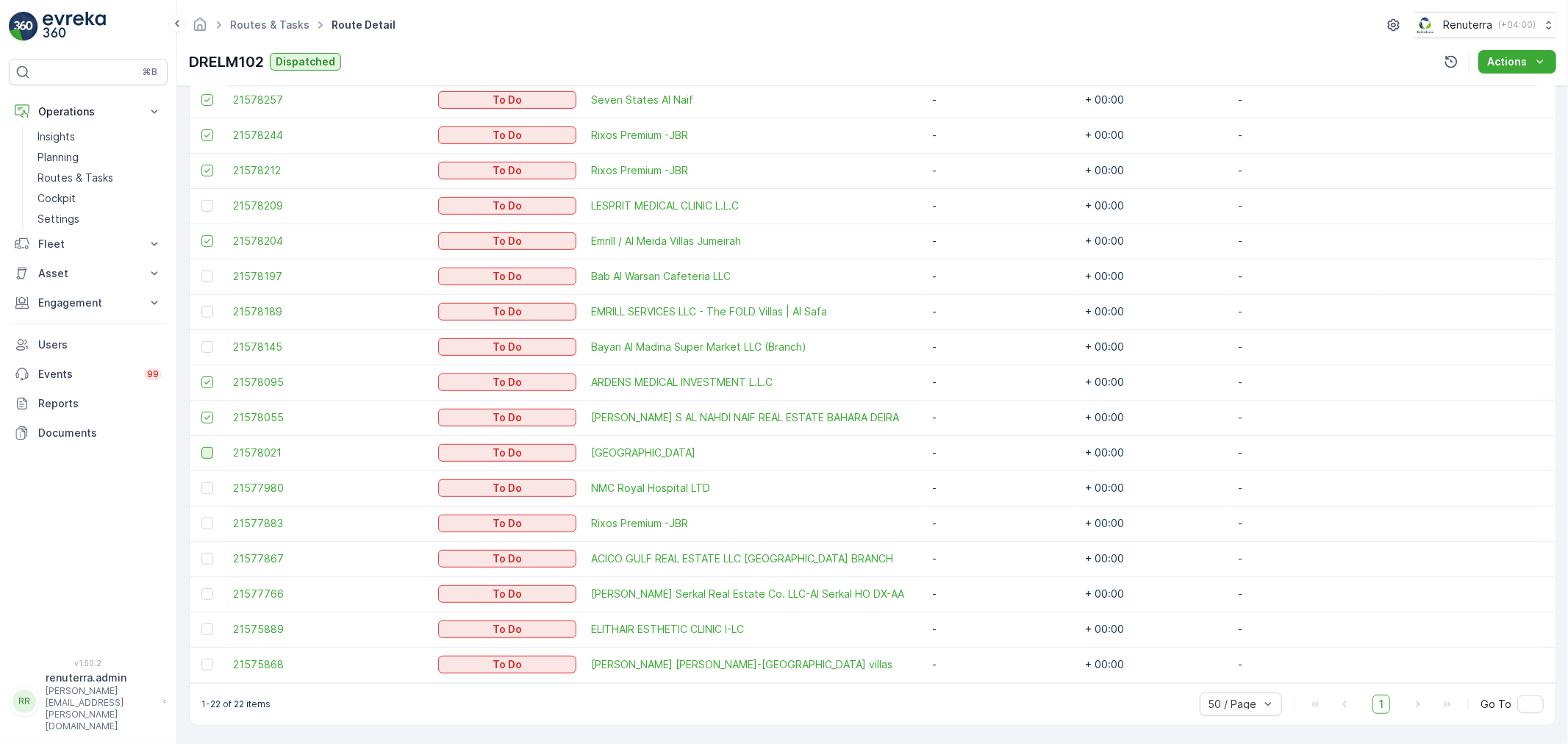
click at [205, 453] on div at bounding box center [207, 453] width 11 height 11
click at [202, 447] on input "checkbox" at bounding box center [202, 447] width 0 height 0
click at [209, 491] on div at bounding box center [207, 488] width 11 height 11
click at [202, 482] on input "checkbox" at bounding box center [202, 482] width 0 height 0
click at [208, 526] on div at bounding box center [207, 523] width 11 height 11
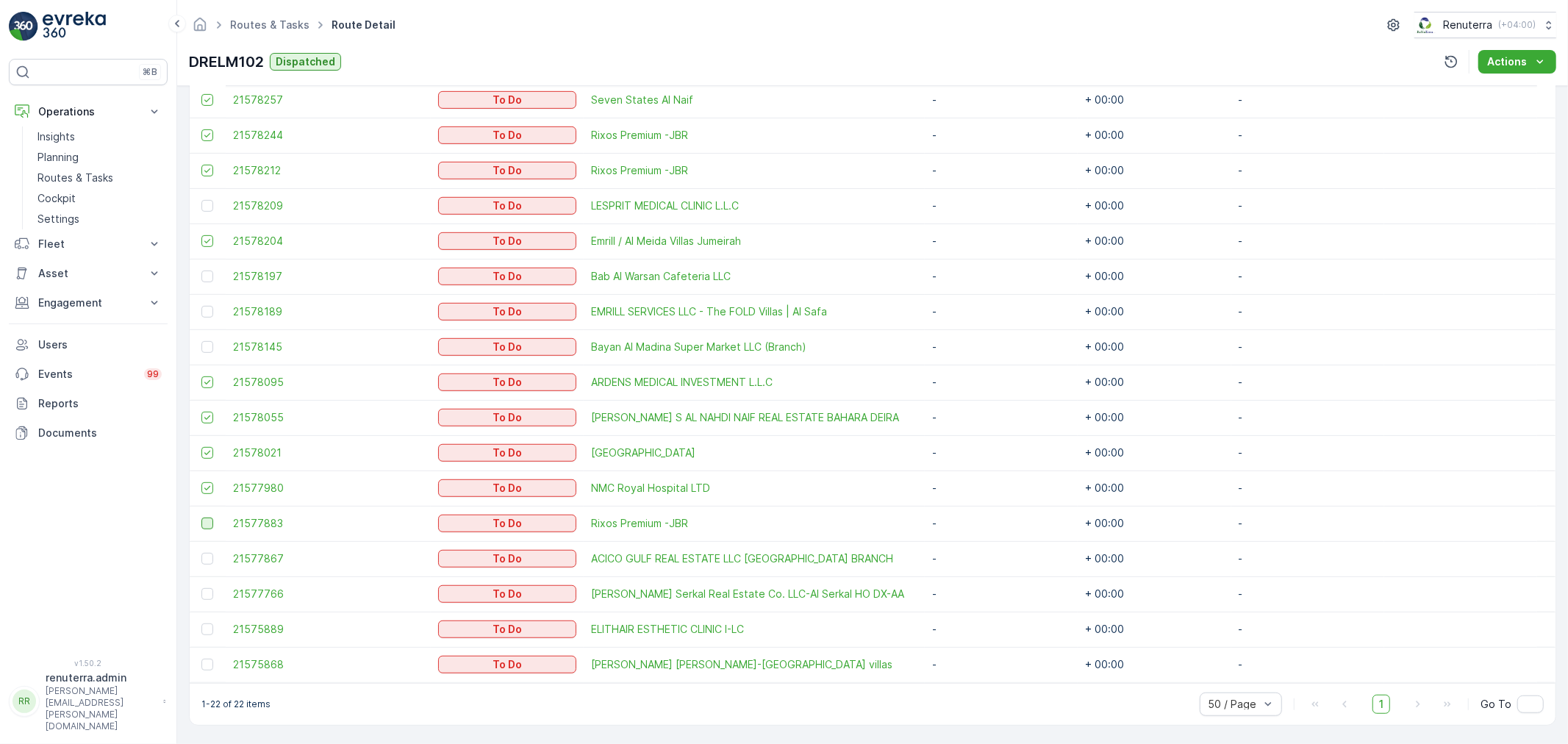
click at [202, 517] on input "checkbox" at bounding box center [202, 517] width 0 height 0
click at [208, 593] on div at bounding box center [207, 593] width 11 height 11
click at [202, 588] on input "checkbox" at bounding box center [202, 588] width 0 height 0
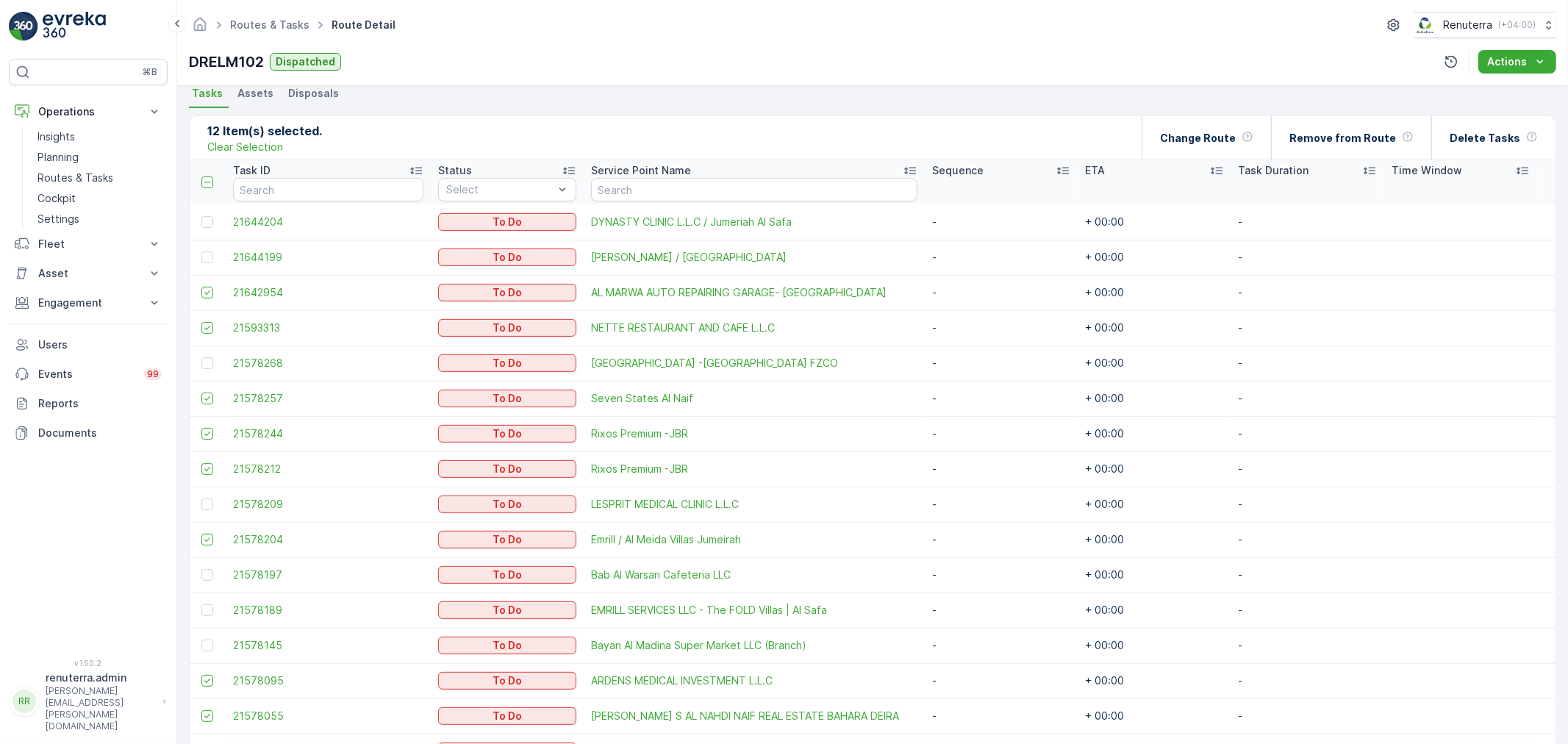
scroll to position [297, 0]
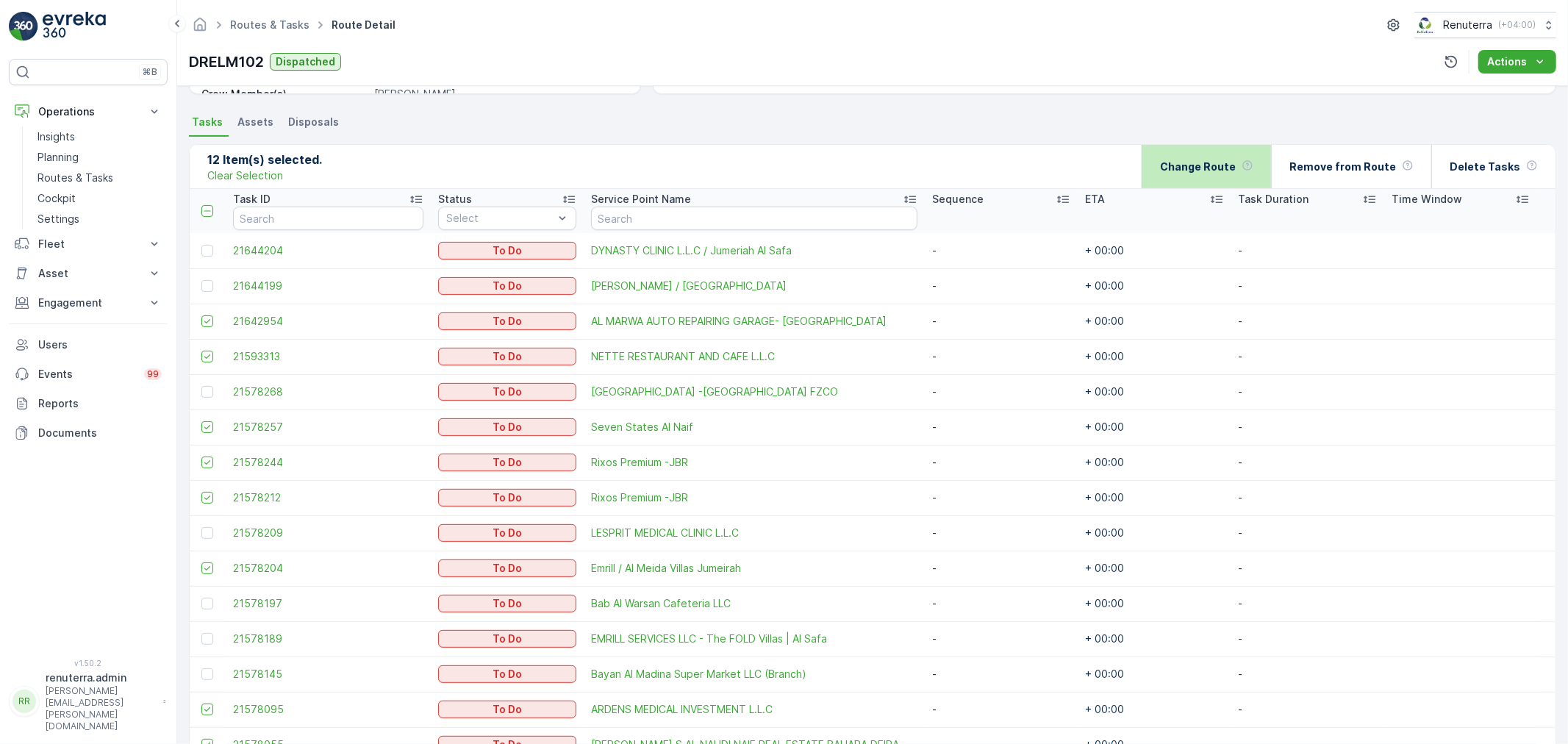
click at [1220, 174] on div "Change Route" at bounding box center [1206, 166] width 94 height 43
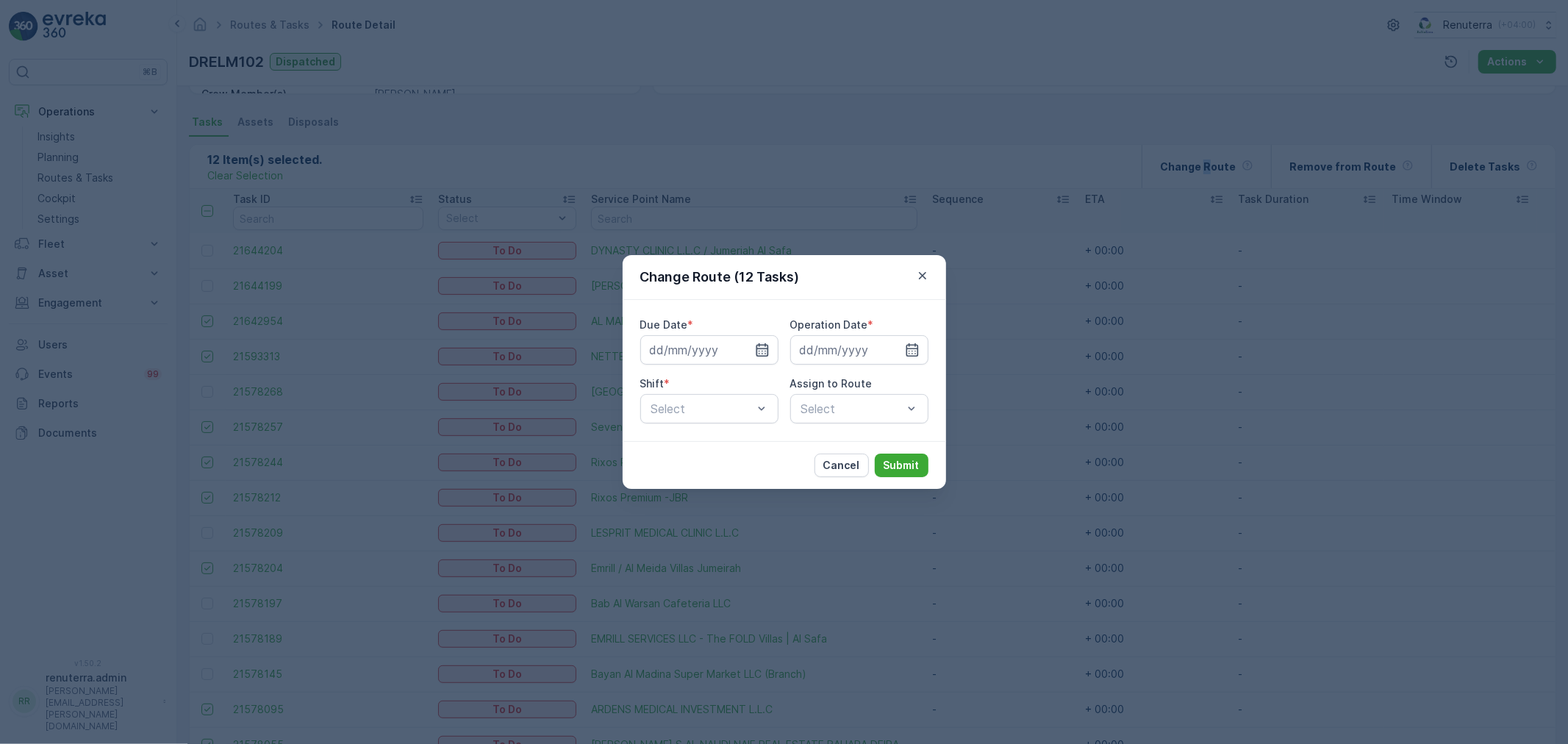
click at [763, 348] on icon "button" at bounding box center [762, 349] width 14 height 14
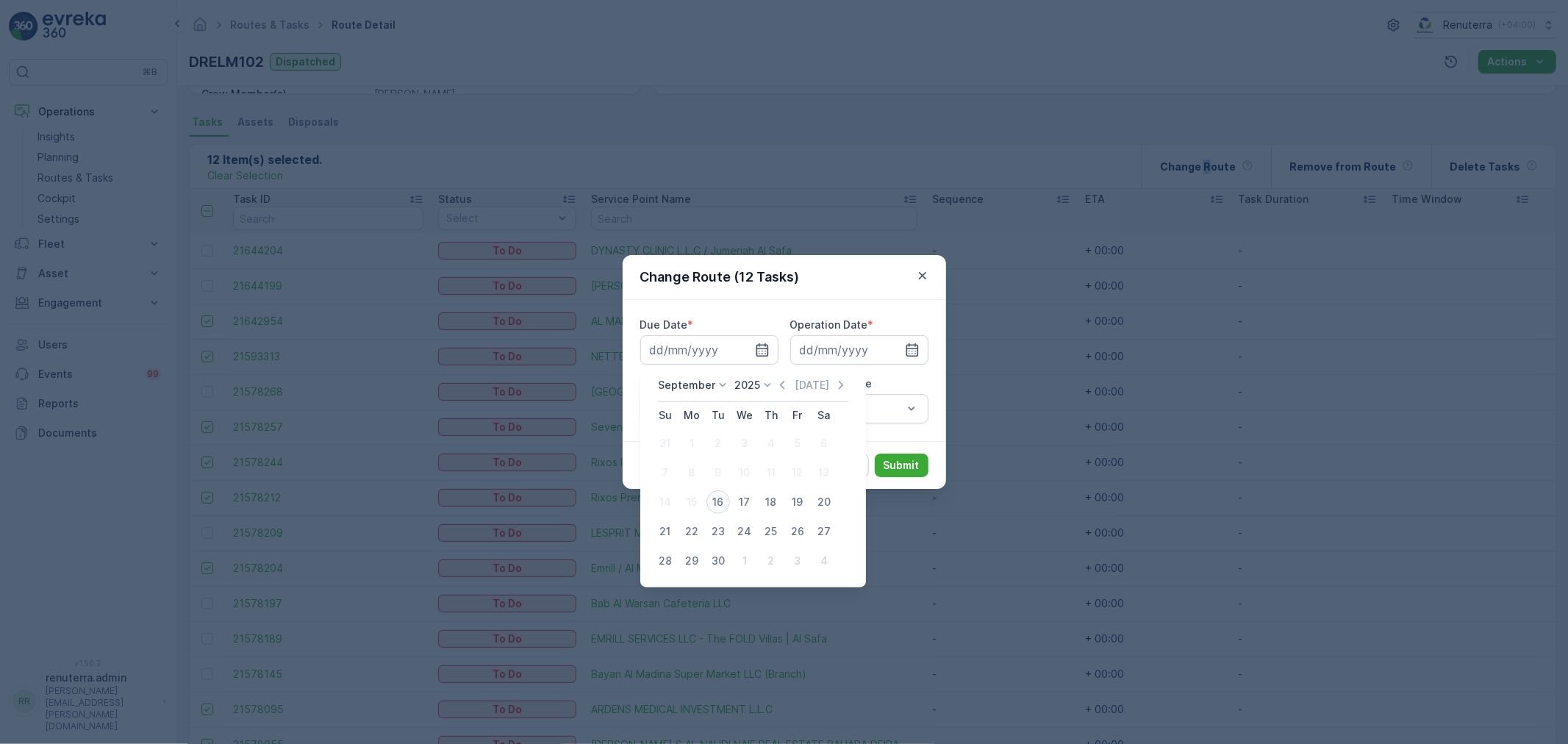
click at [719, 505] on div "16" at bounding box center [718, 502] width 24 height 24
type input "[DATE]"
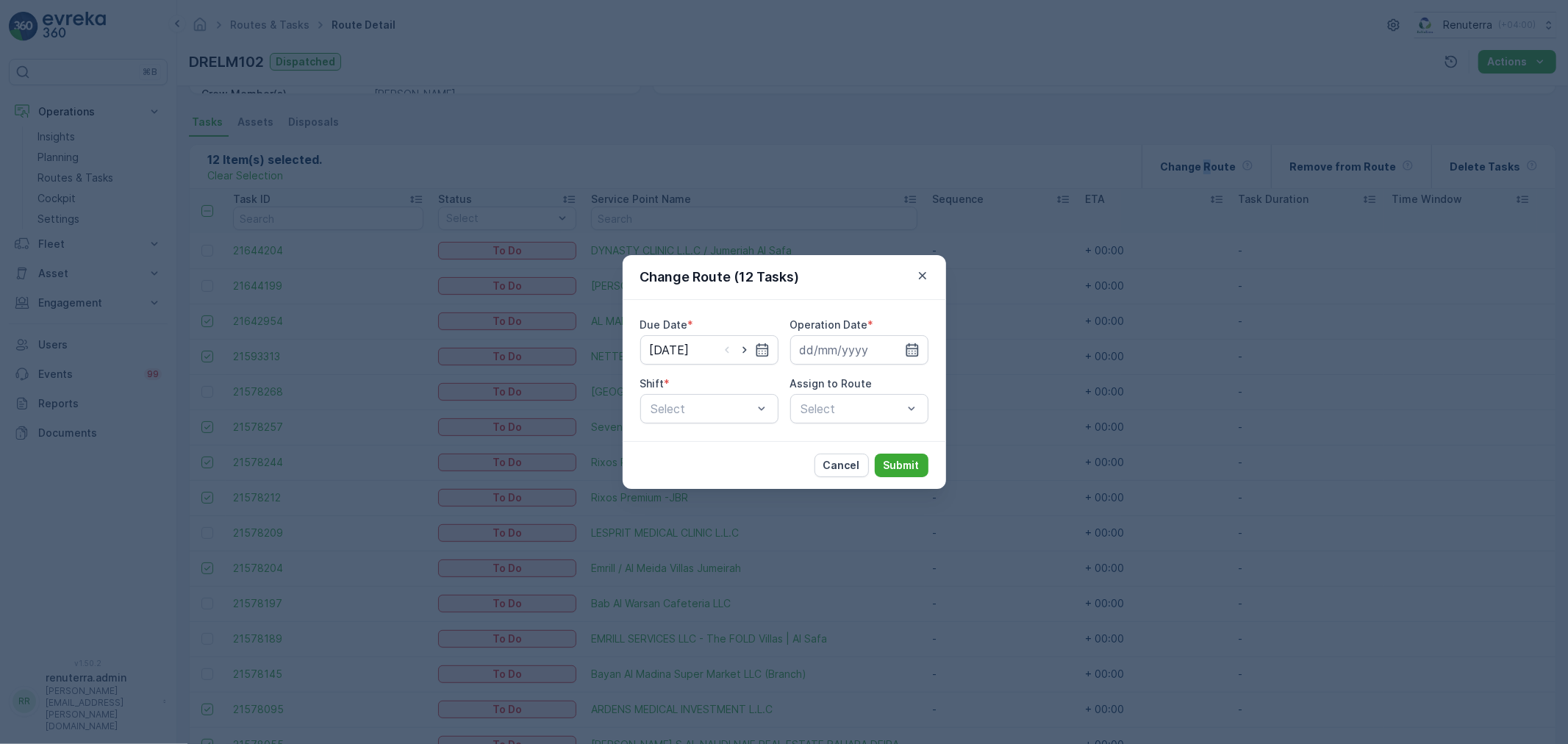
click at [913, 348] on icon "button" at bounding box center [912, 349] width 14 height 14
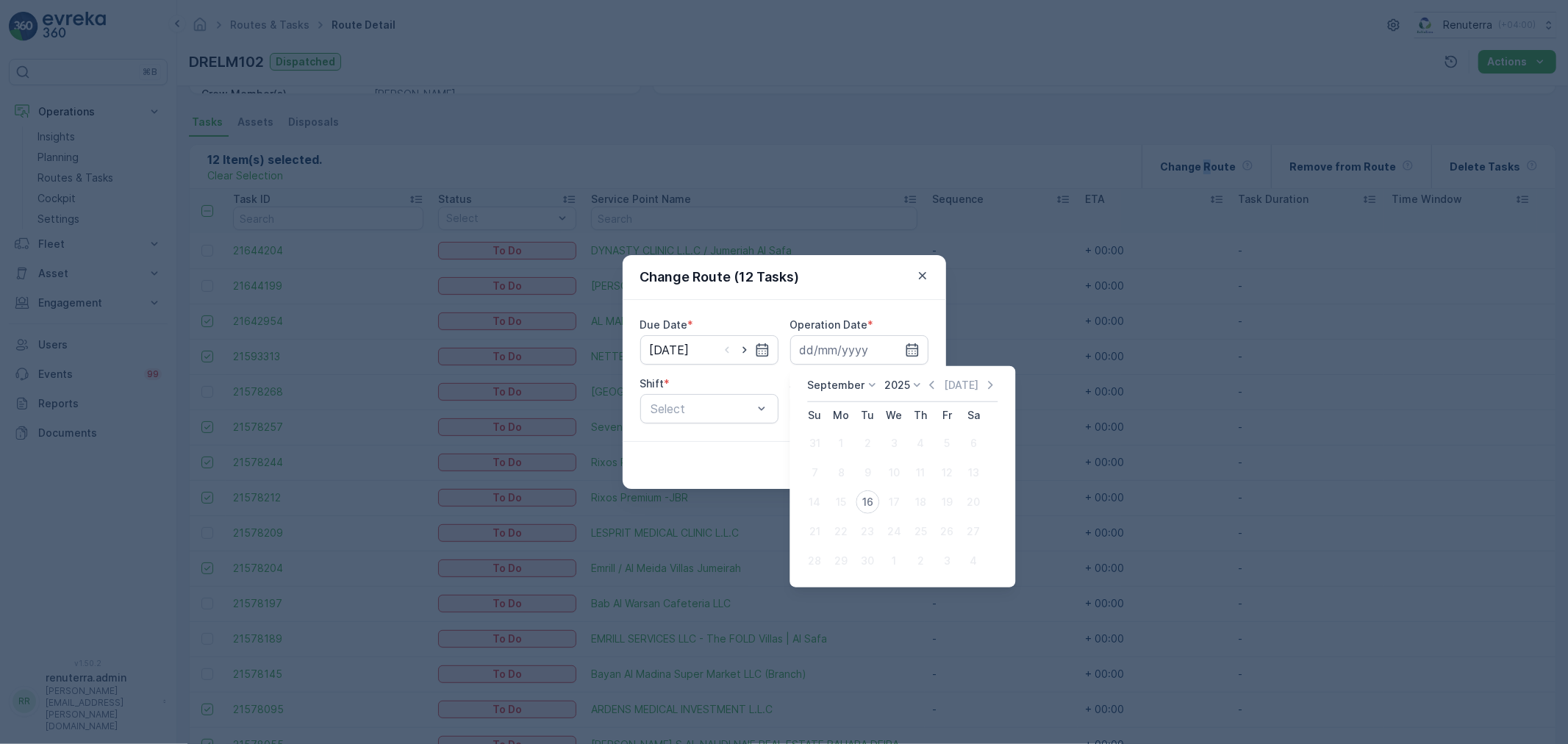
drag, startPoint x: 868, startPoint y: 496, endPoint x: 846, endPoint y: 501, distance: 22.6
click at [868, 496] on div "16" at bounding box center [867, 502] width 24 height 24
type input "[DATE]"
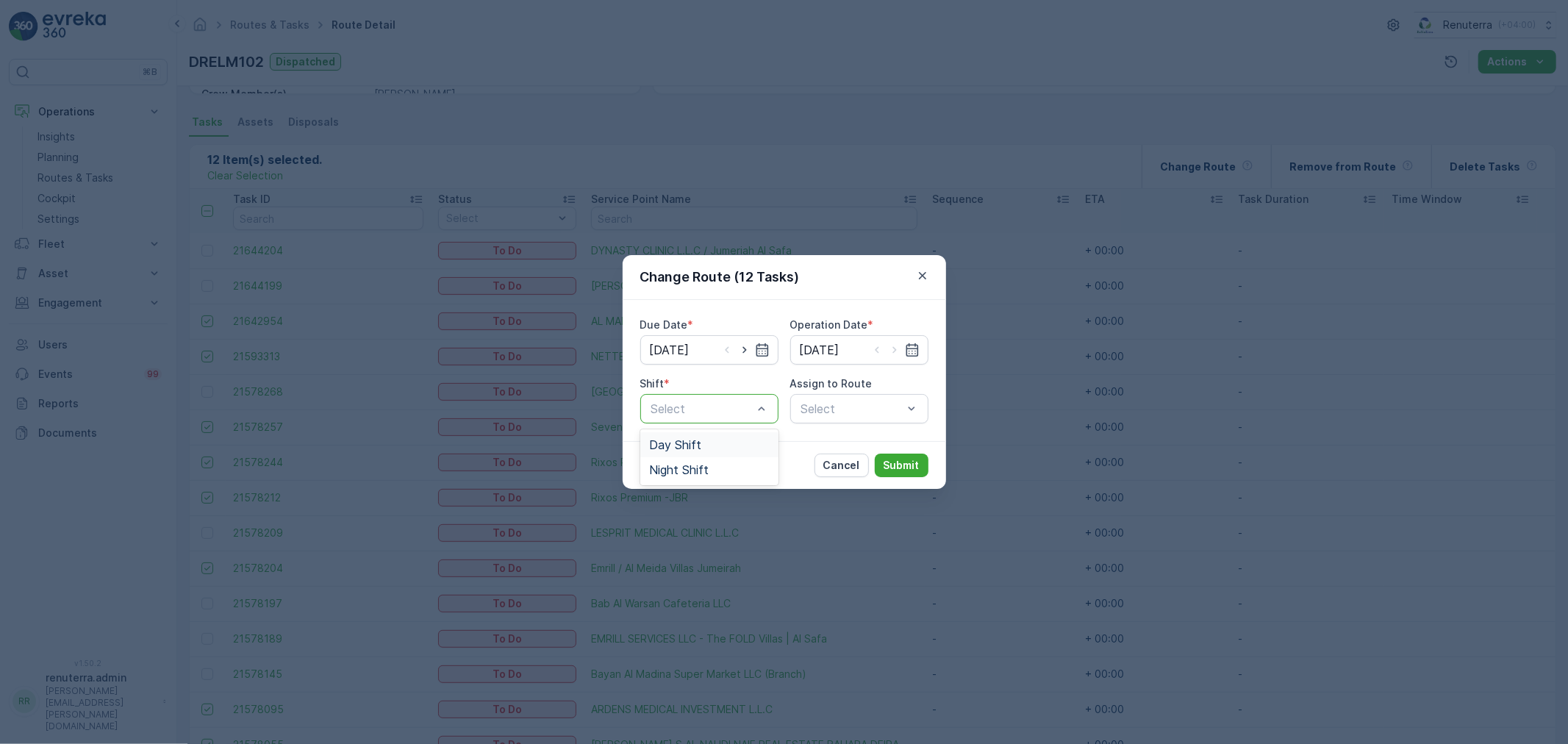
drag, startPoint x: 691, startPoint y: 449, endPoint x: 724, endPoint y: 443, distance: 33.5
click at [696, 444] on span "Day Shift" at bounding box center [674, 444] width 52 height 13
click at [860, 409] on div "Select" at bounding box center [859, 409] width 138 height 30
click at [862, 408] on div "Select" at bounding box center [859, 409] width 138 height 30
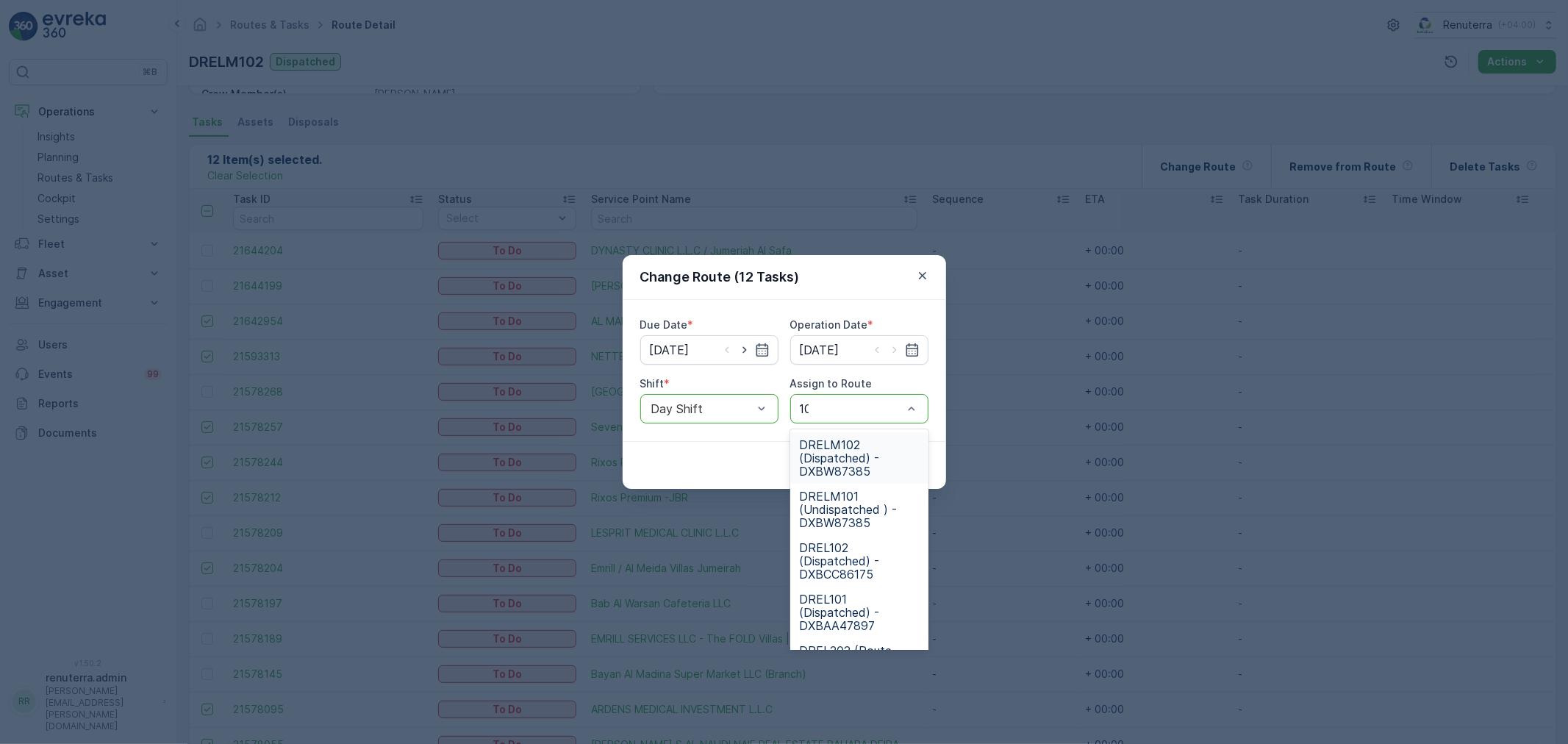
type input "101"
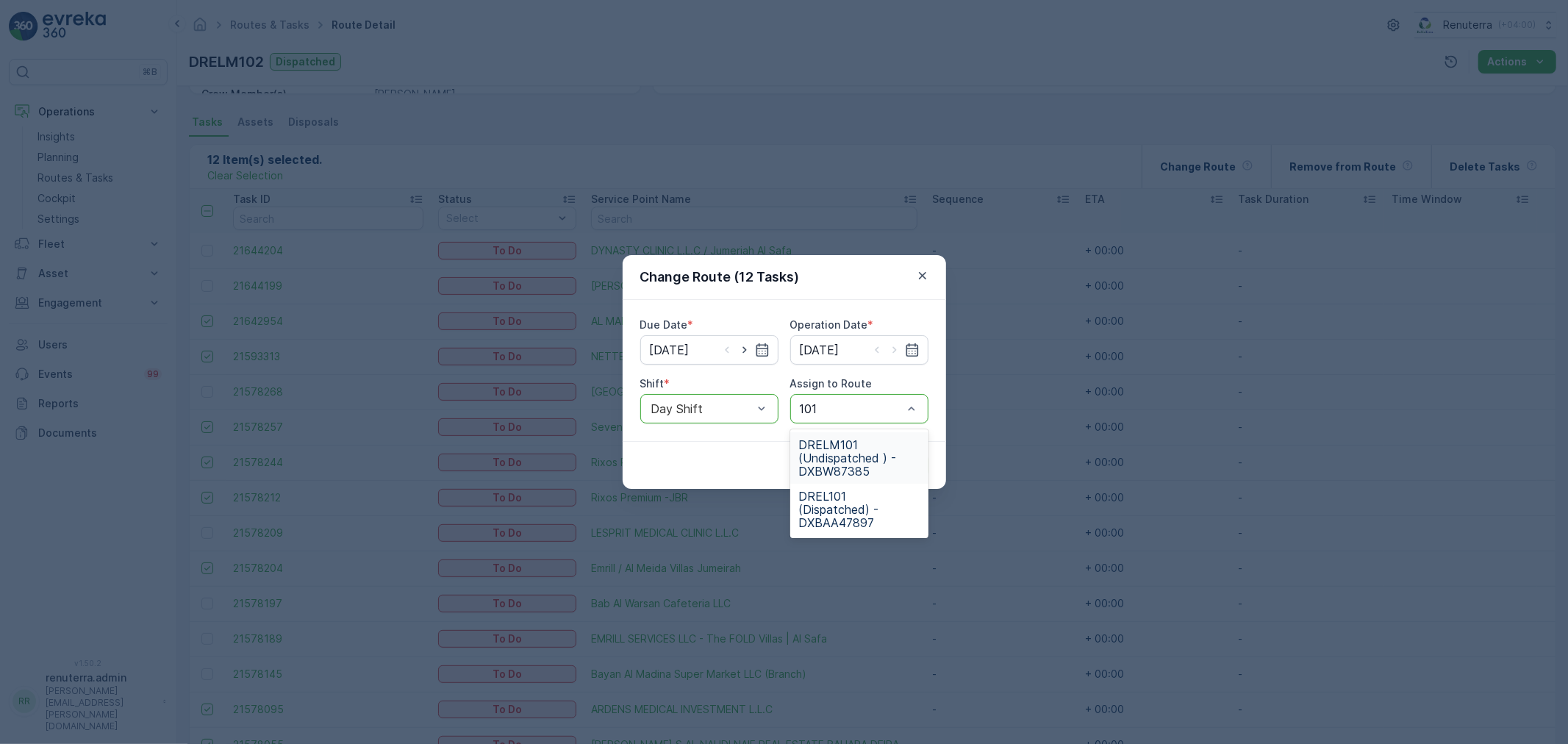
click at [895, 441] on span "DRELM101 (Undispatched ) - DXBW87385" at bounding box center [859, 458] width 121 height 40
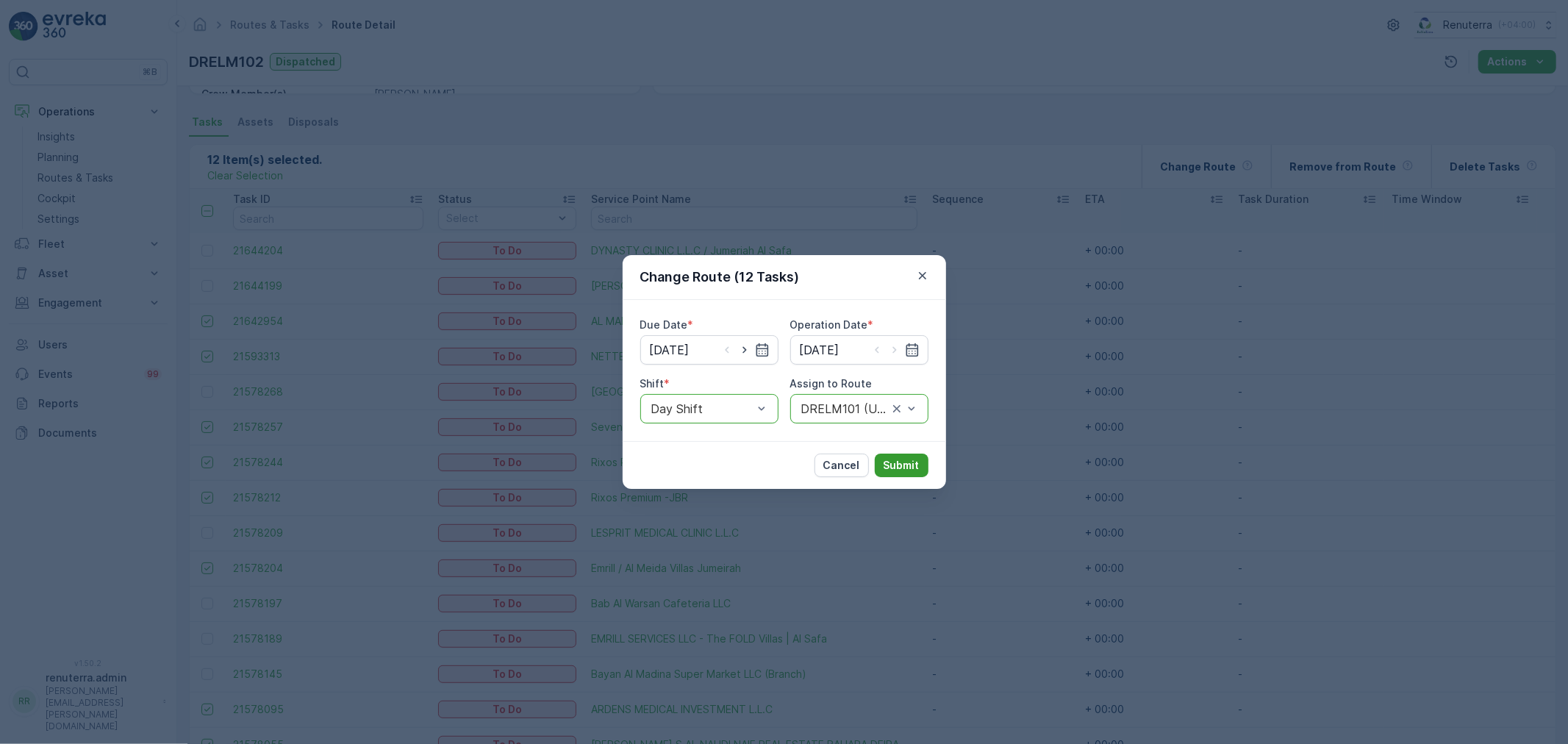
click at [904, 463] on p "Submit" at bounding box center [901, 465] width 36 height 14
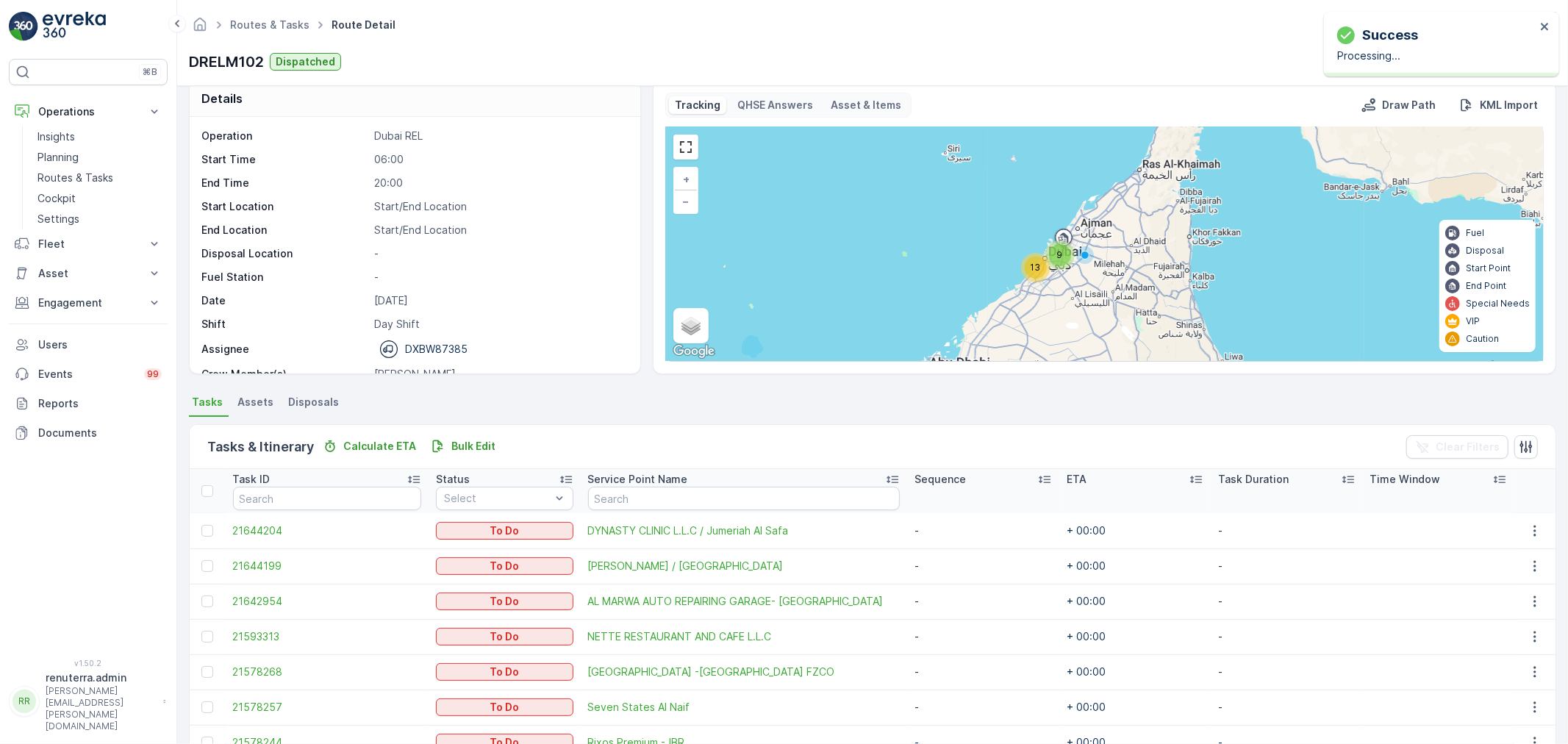
scroll to position [15, 0]
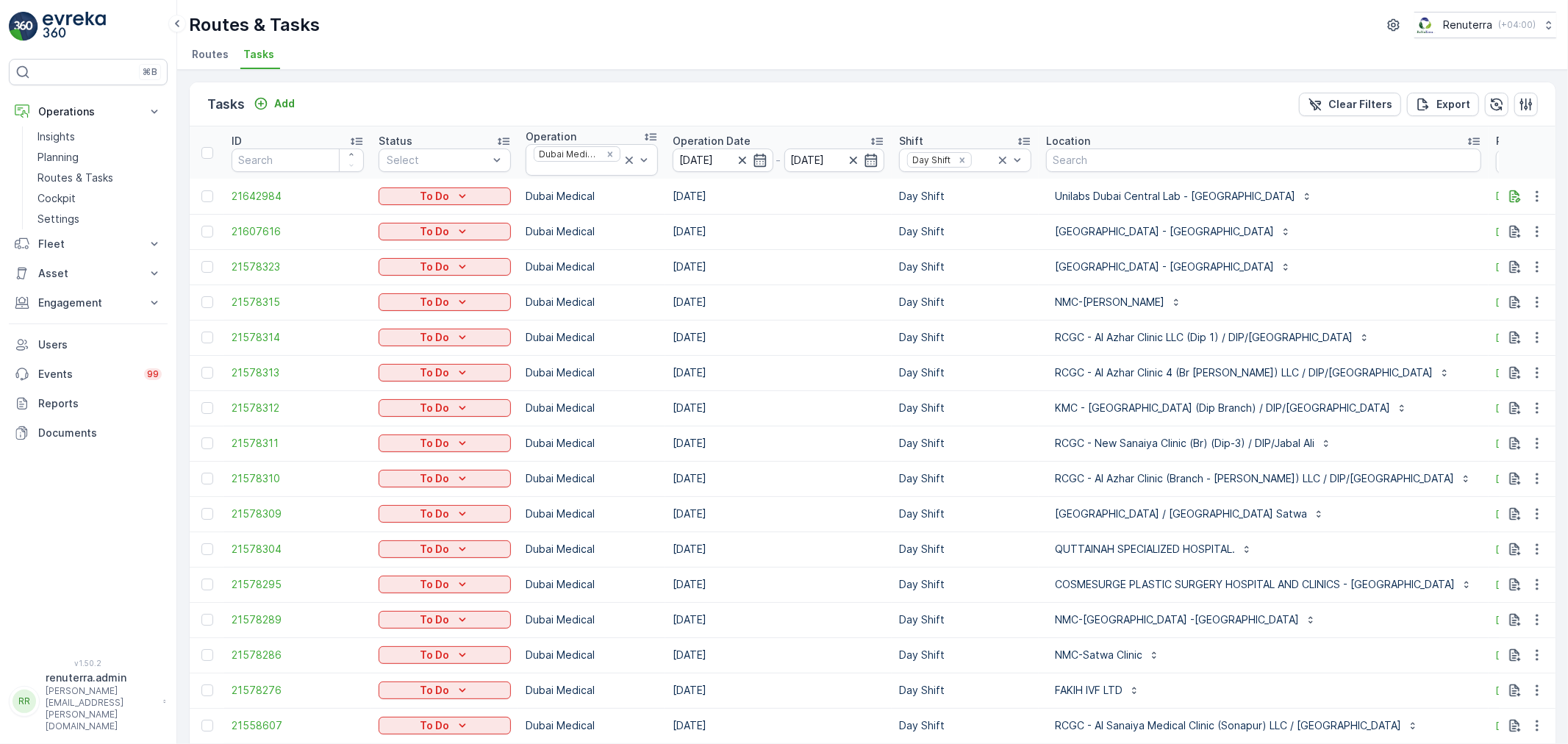
scroll to position [0, 178]
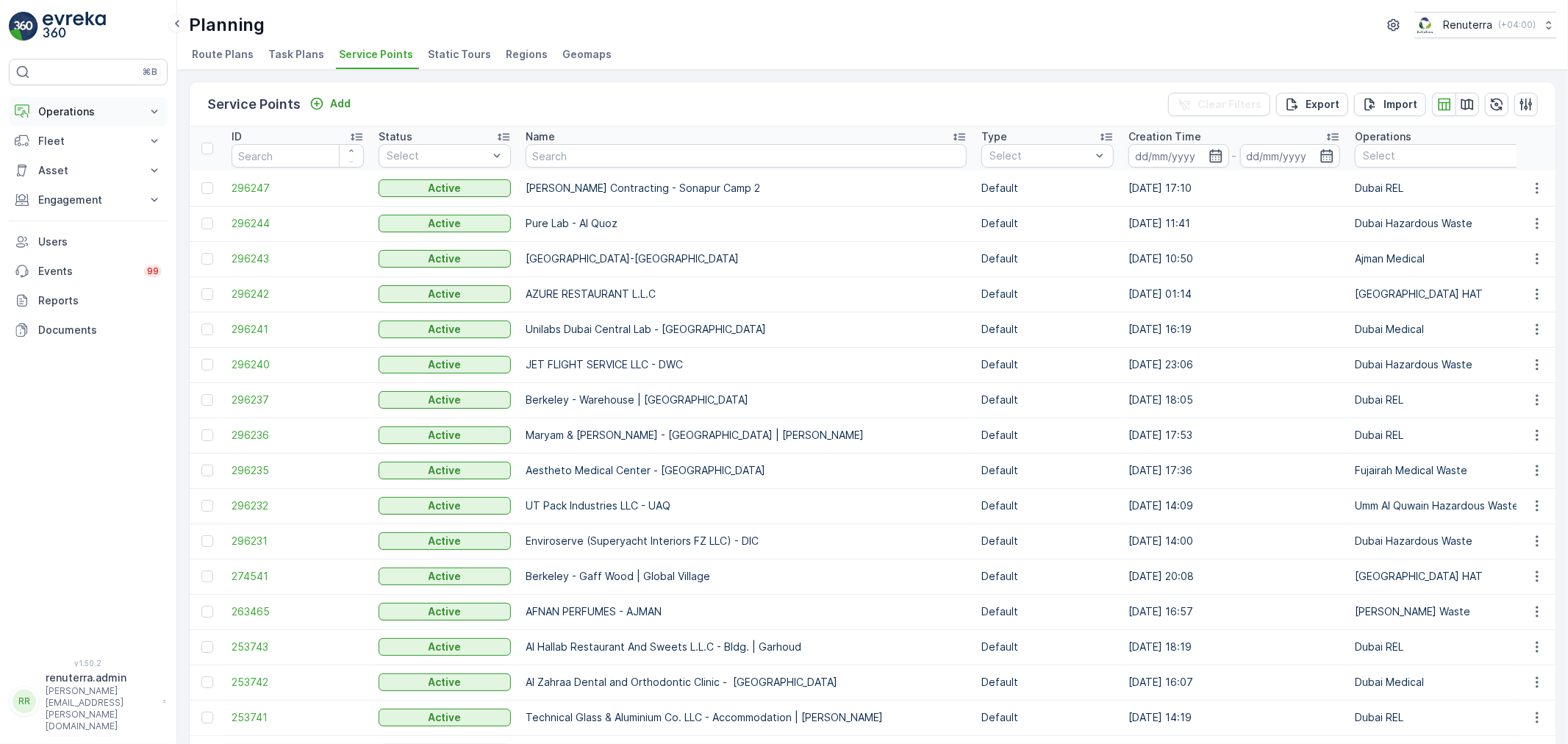
click at [72, 118] on p "Operations" at bounding box center [87, 111] width 100 height 14
click at [57, 185] on p "Routes & Tasks" at bounding box center [75, 177] width 76 height 14
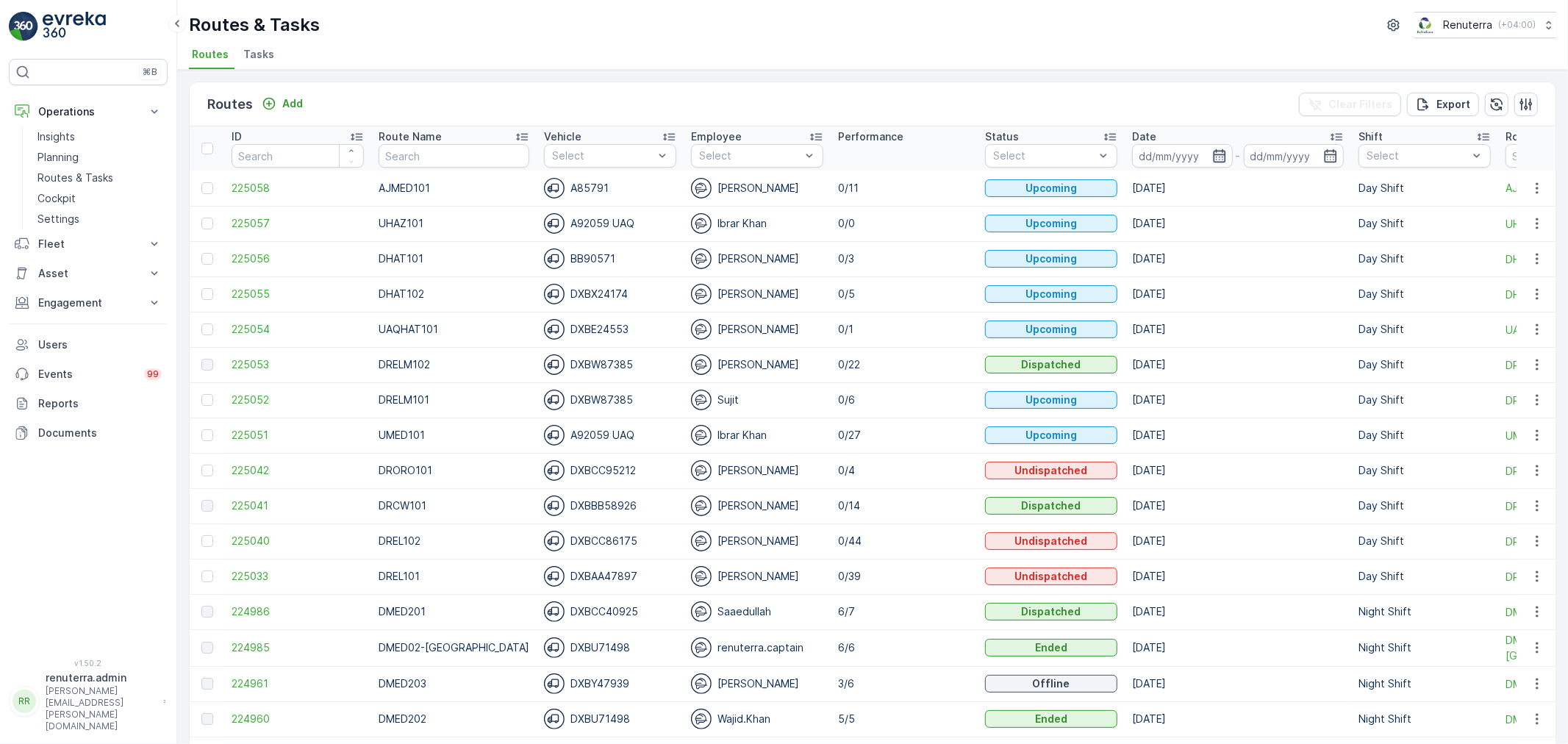
click at [1212, 148] on icon "button" at bounding box center [1219, 155] width 14 height 14
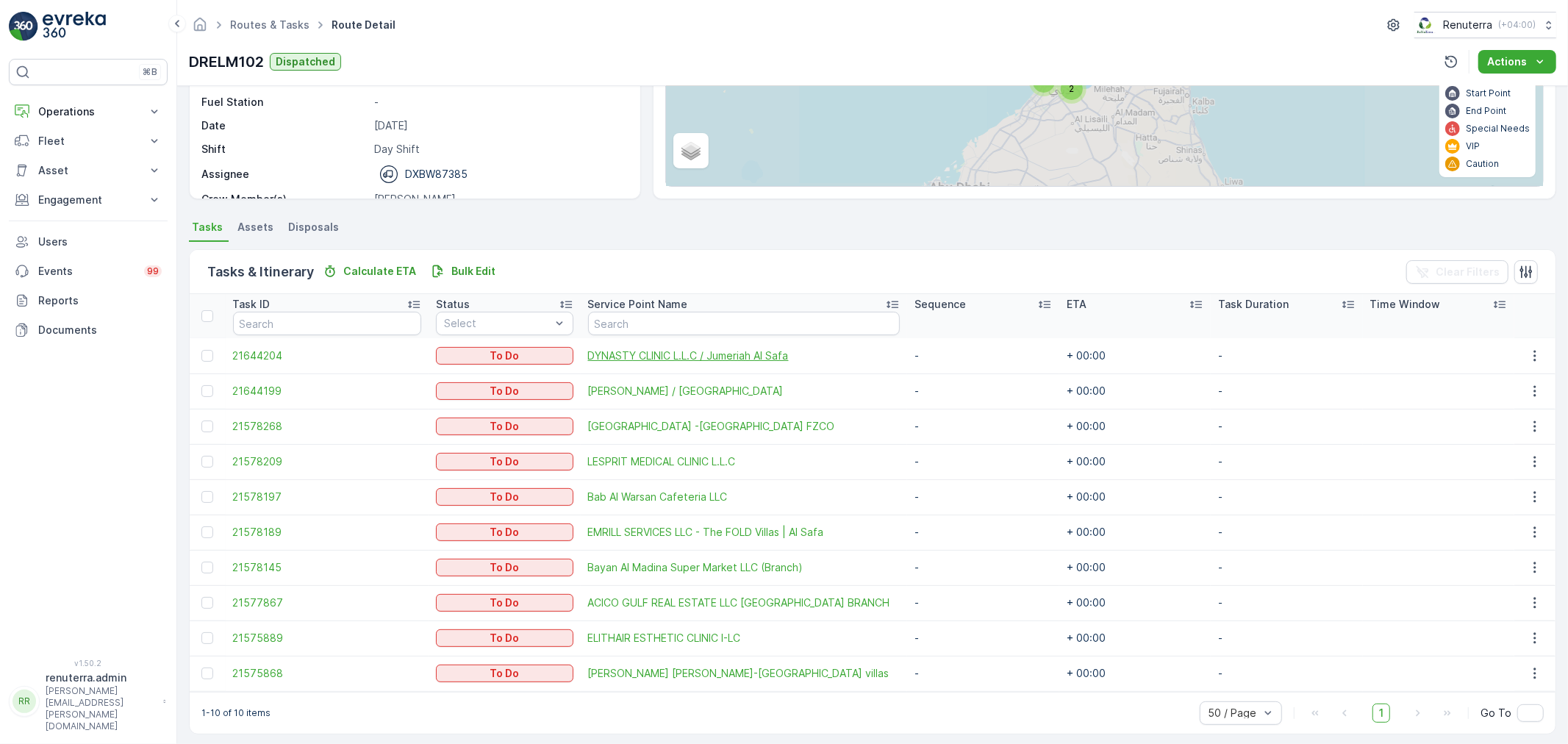
scroll to position [201, 0]
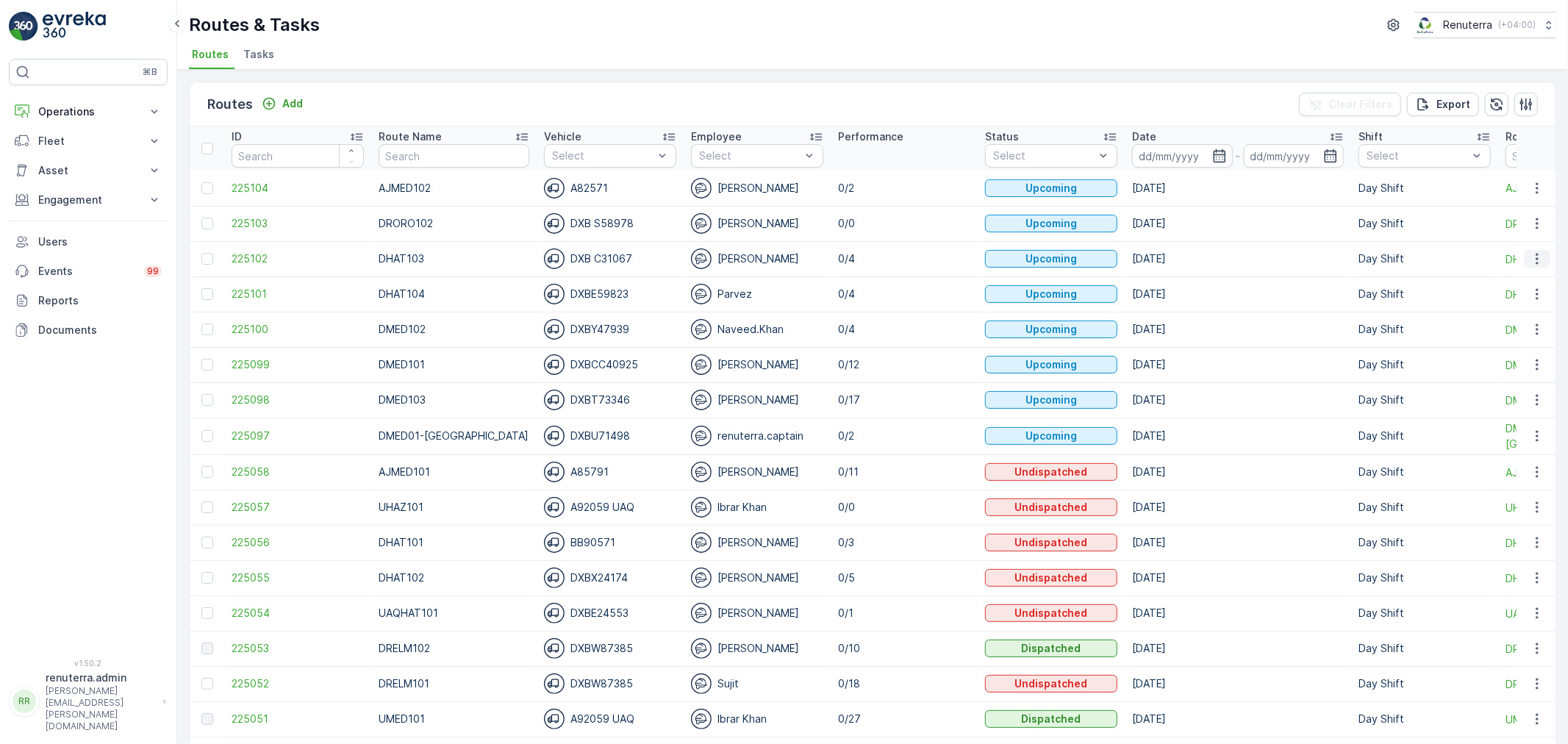
click at [1533, 260] on icon "button" at bounding box center [1536, 259] width 14 height 14
click at [1503, 297] on span "View Route Tracking" at bounding box center [1510, 300] width 101 height 14
click at [1535, 262] on icon "button" at bounding box center [1536, 259] width 14 height 14
click at [1482, 345] on span "Change Assignee" at bounding box center [1503, 342] width 86 height 14
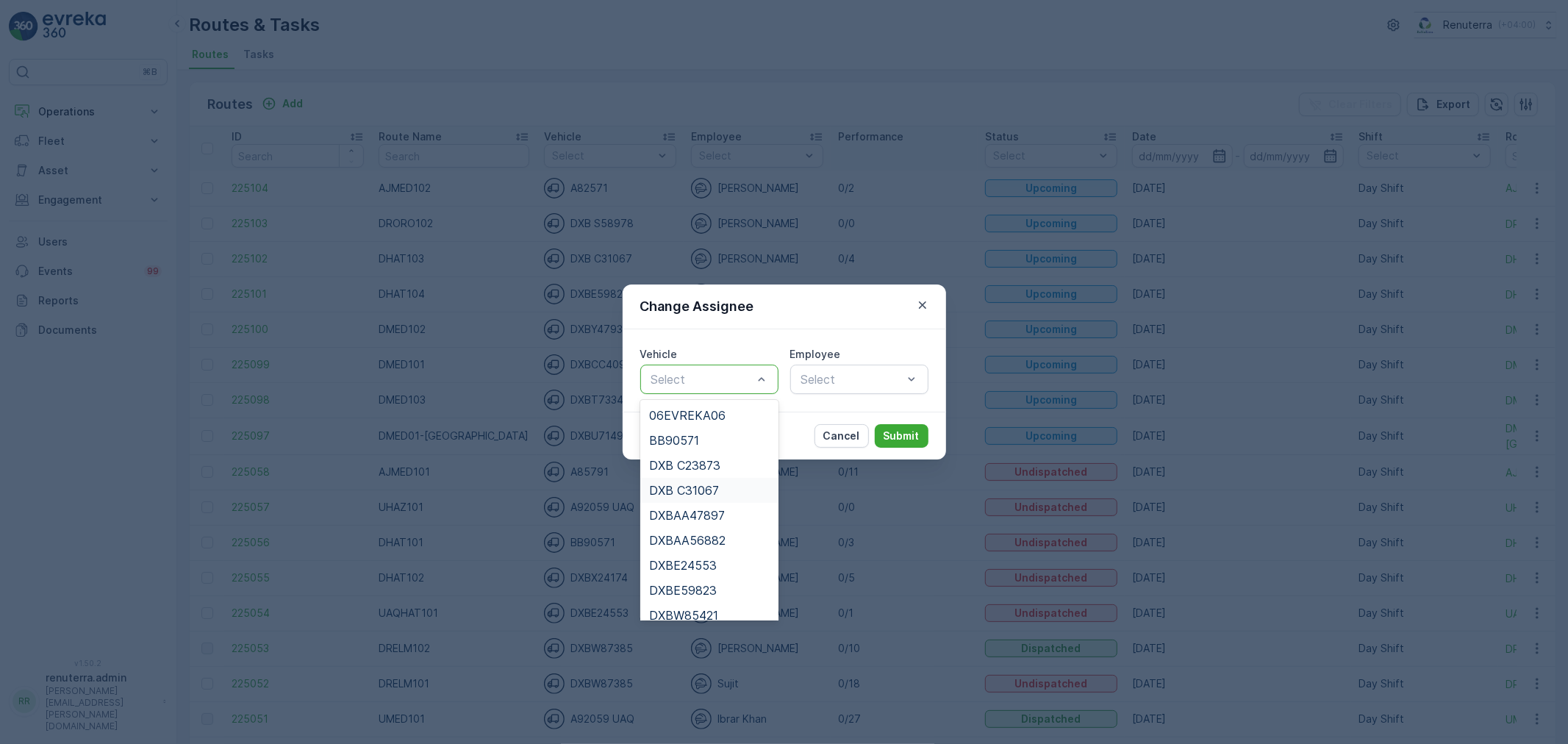
click at [722, 481] on div "DXB C31067" at bounding box center [709, 490] width 138 height 25
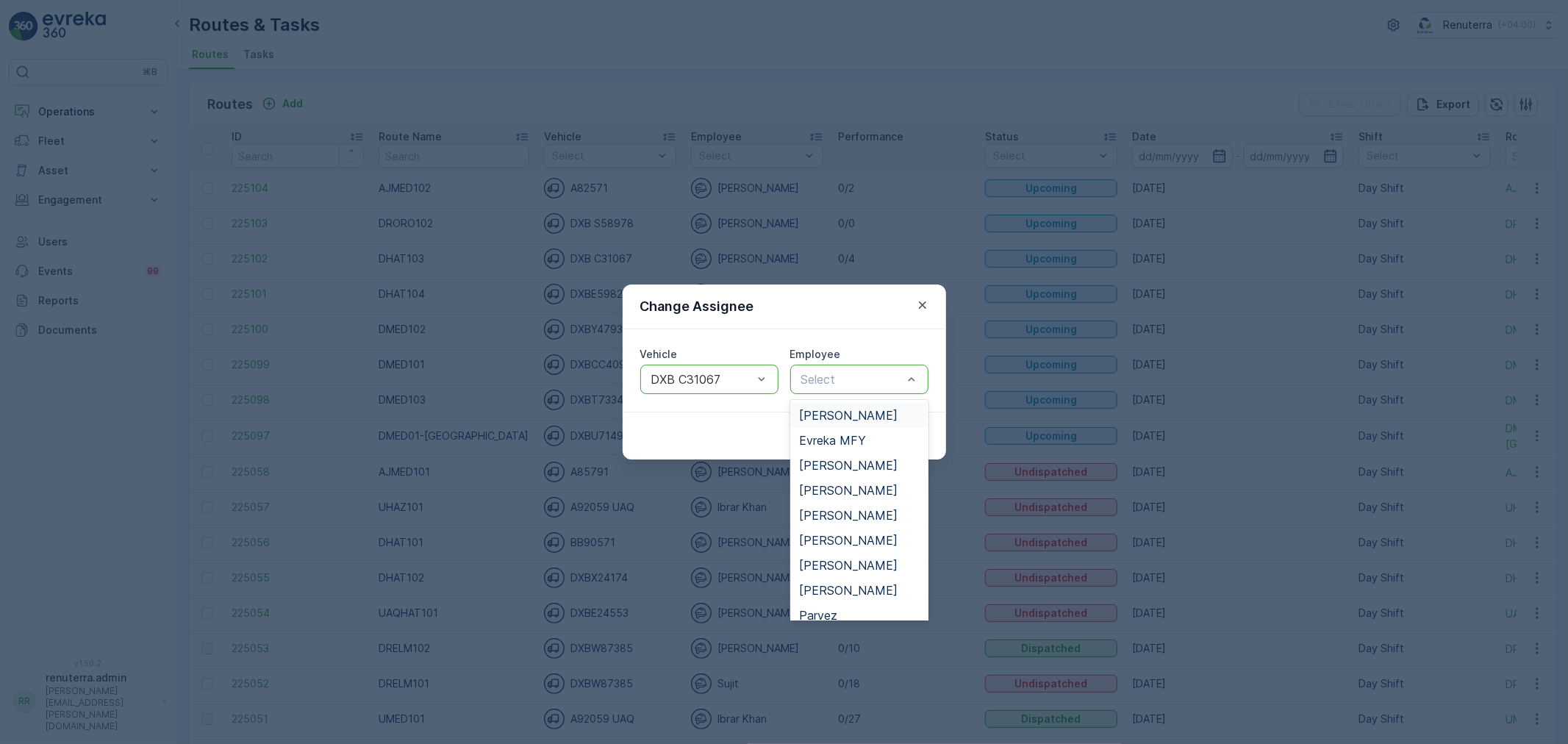
drag, startPoint x: 849, startPoint y: 384, endPoint x: 849, endPoint y: 376, distance: 8.0
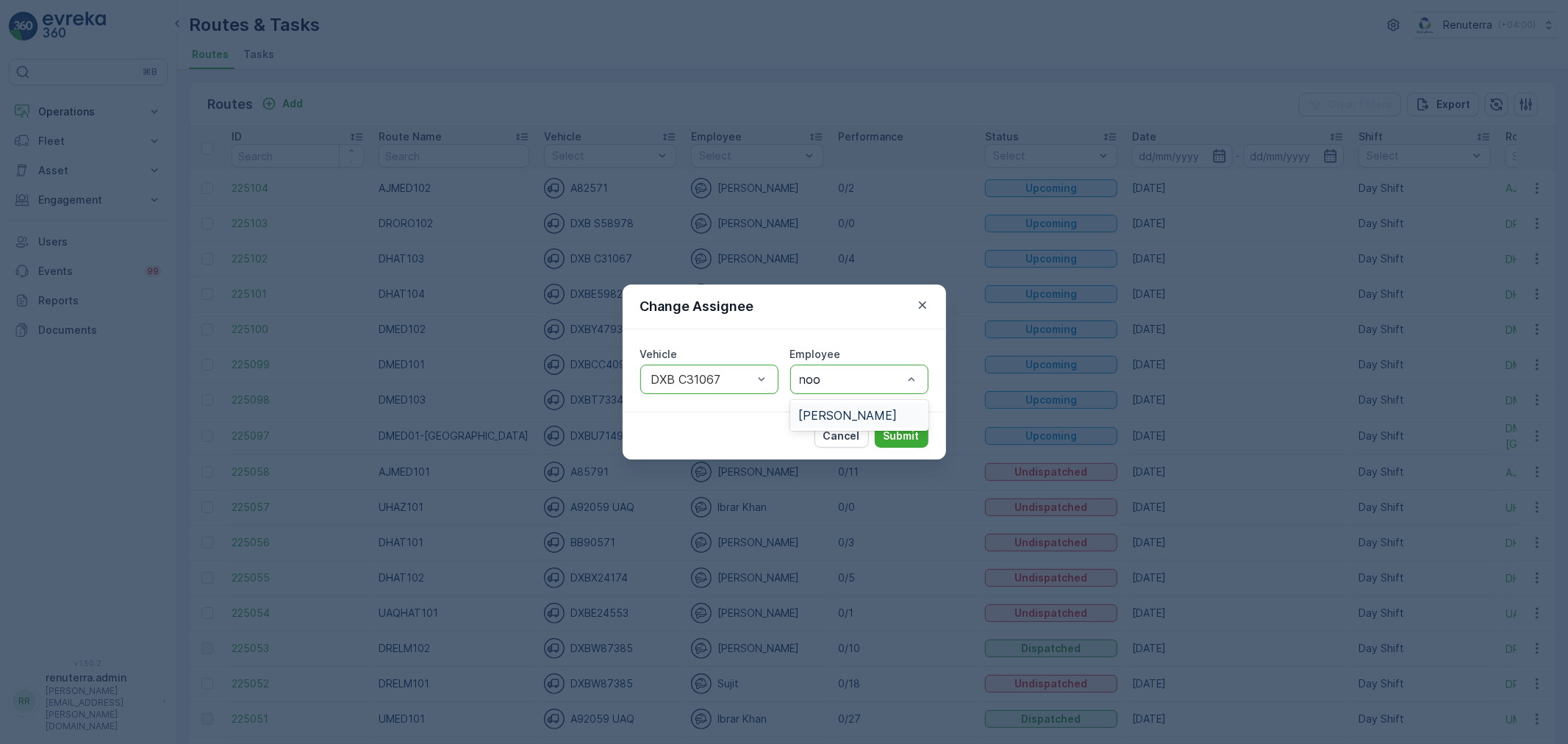
type input "noor"
click at [857, 417] on span "[PERSON_NAME]" at bounding box center [849, 415] width 99 height 13
click at [904, 431] on p "Submit" at bounding box center [901, 436] width 36 height 14
